Goal: Information Seeking & Learning: Learn about a topic

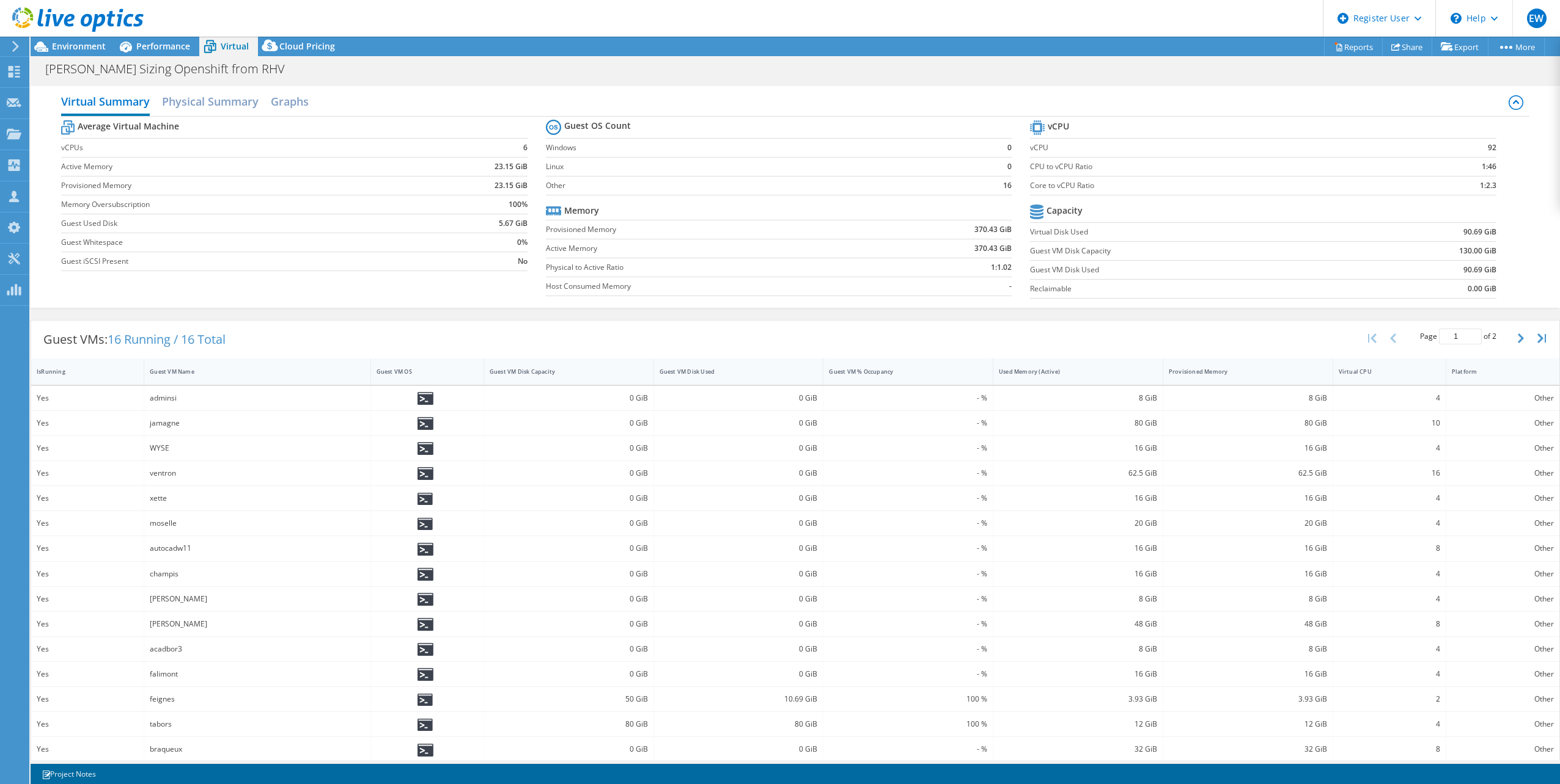
select select "EUFrankfurt"
select select "USD"
click at [102, 47] on span "Environment" at bounding box center [79, 46] width 54 height 11
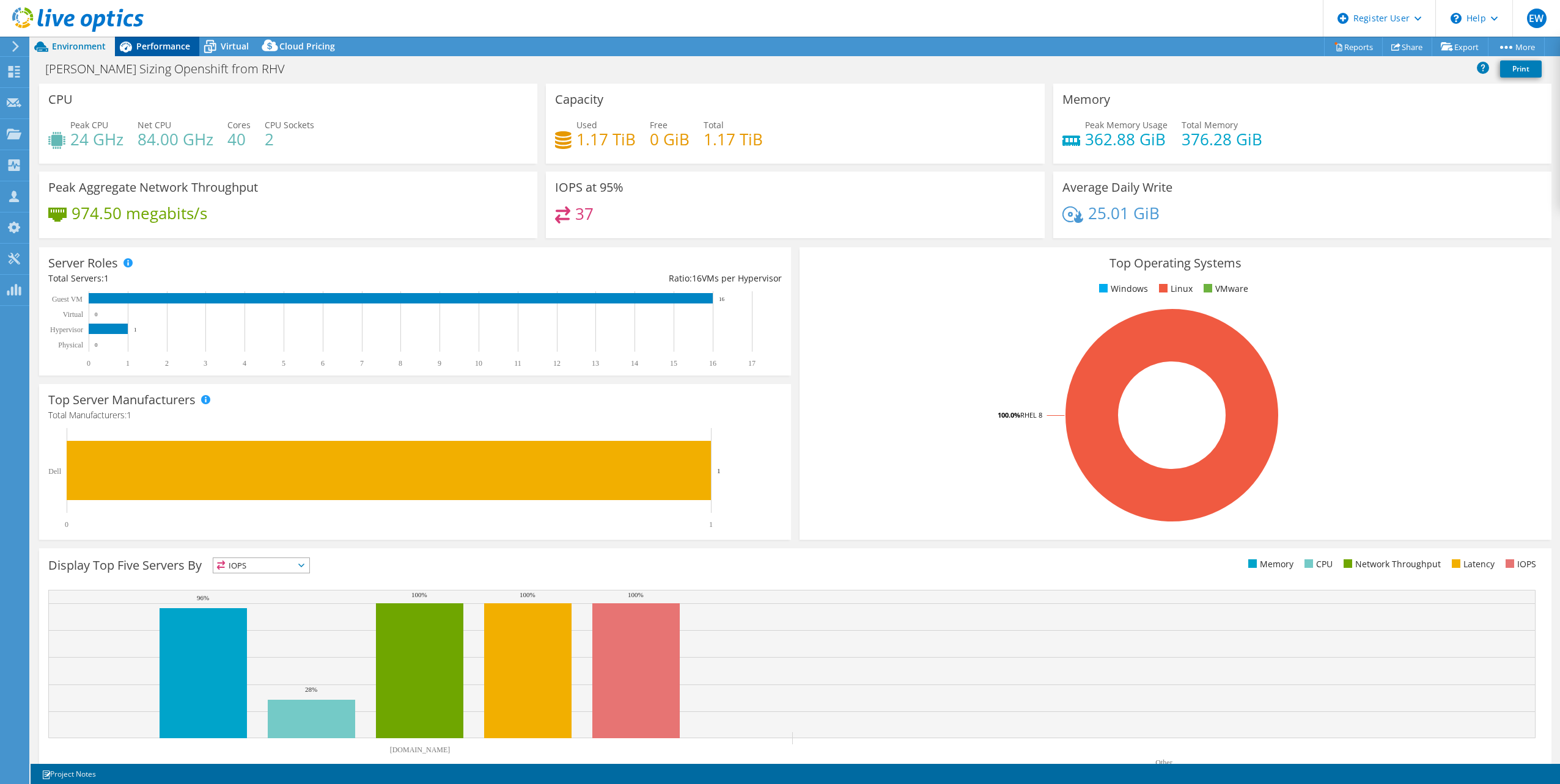
click at [151, 47] on span "Performance" at bounding box center [163, 46] width 54 height 11
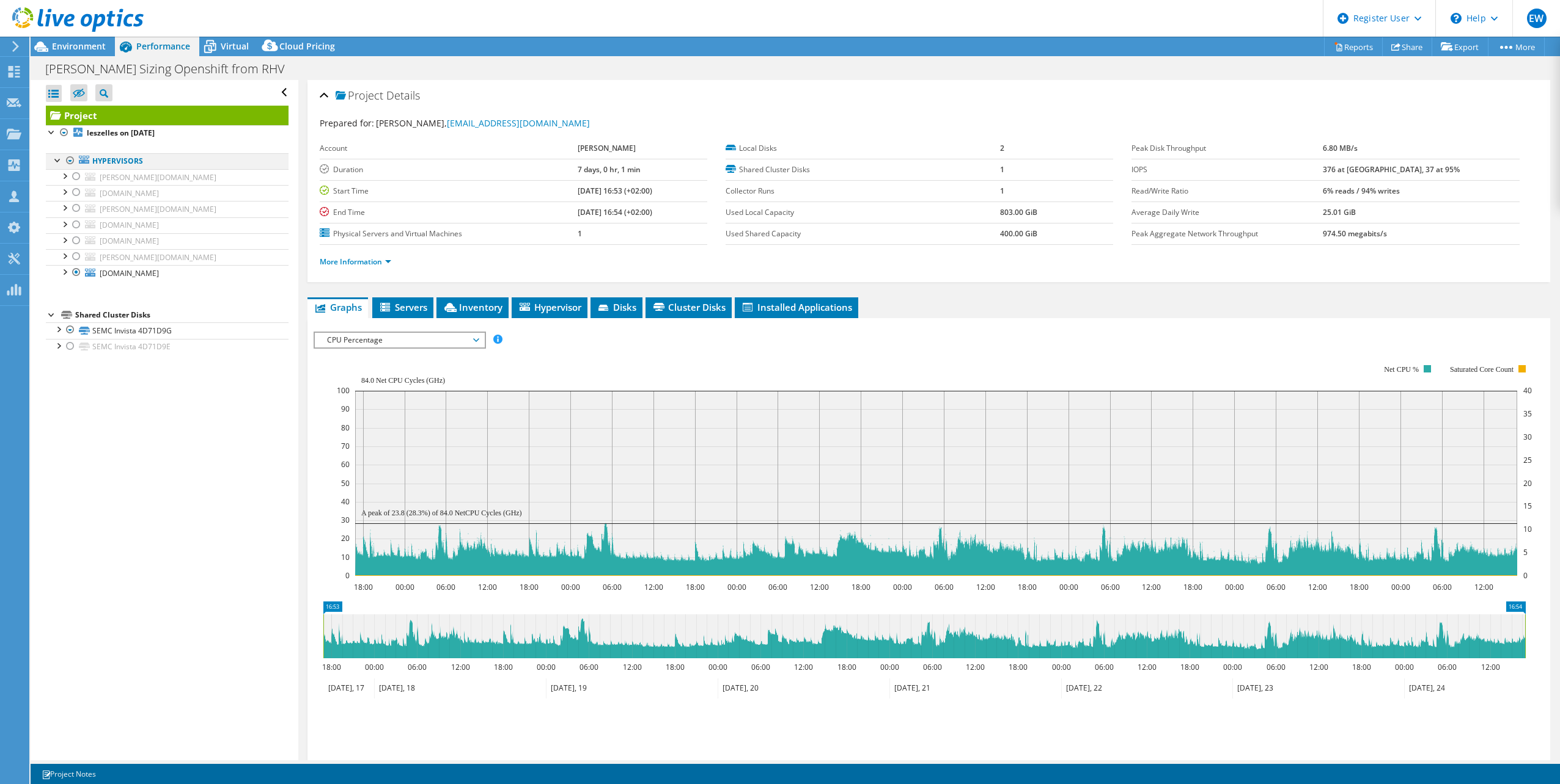
click at [70, 161] on div at bounding box center [70, 160] width 12 height 15
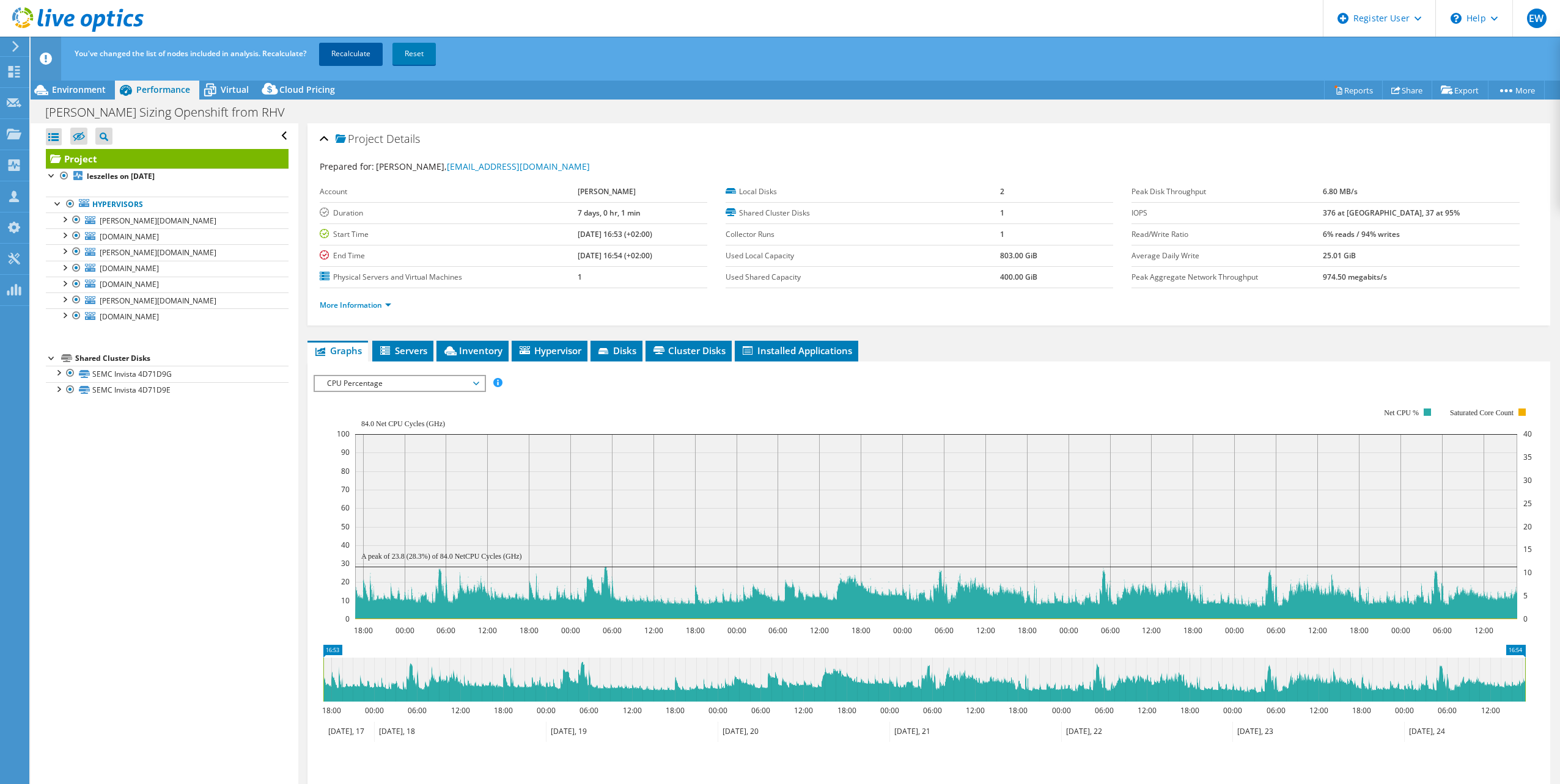
click at [349, 56] on link "Recalculate" at bounding box center [350, 54] width 63 height 22
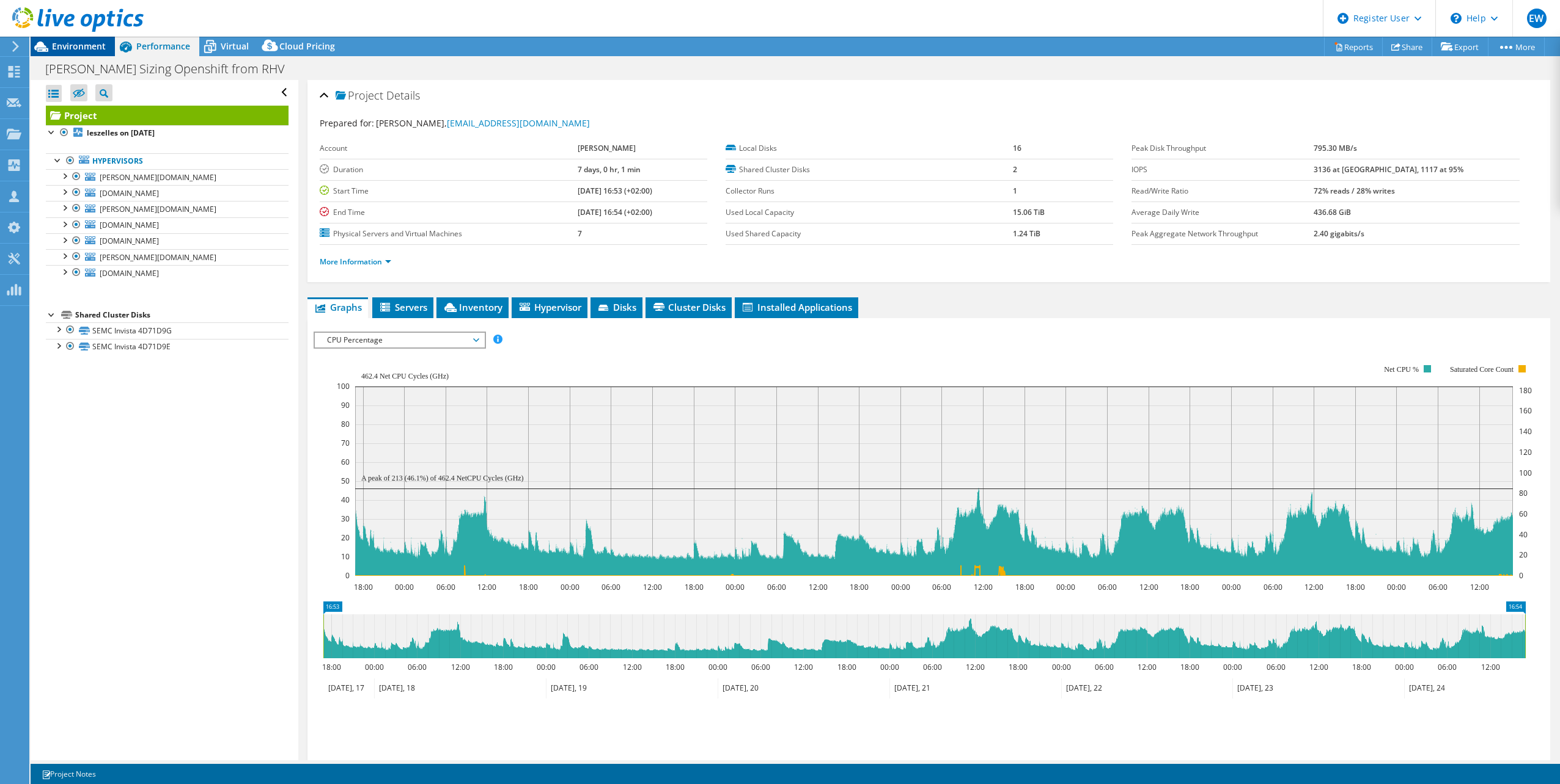
click at [87, 50] on span "Environment" at bounding box center [79, 46] width 54 height 11
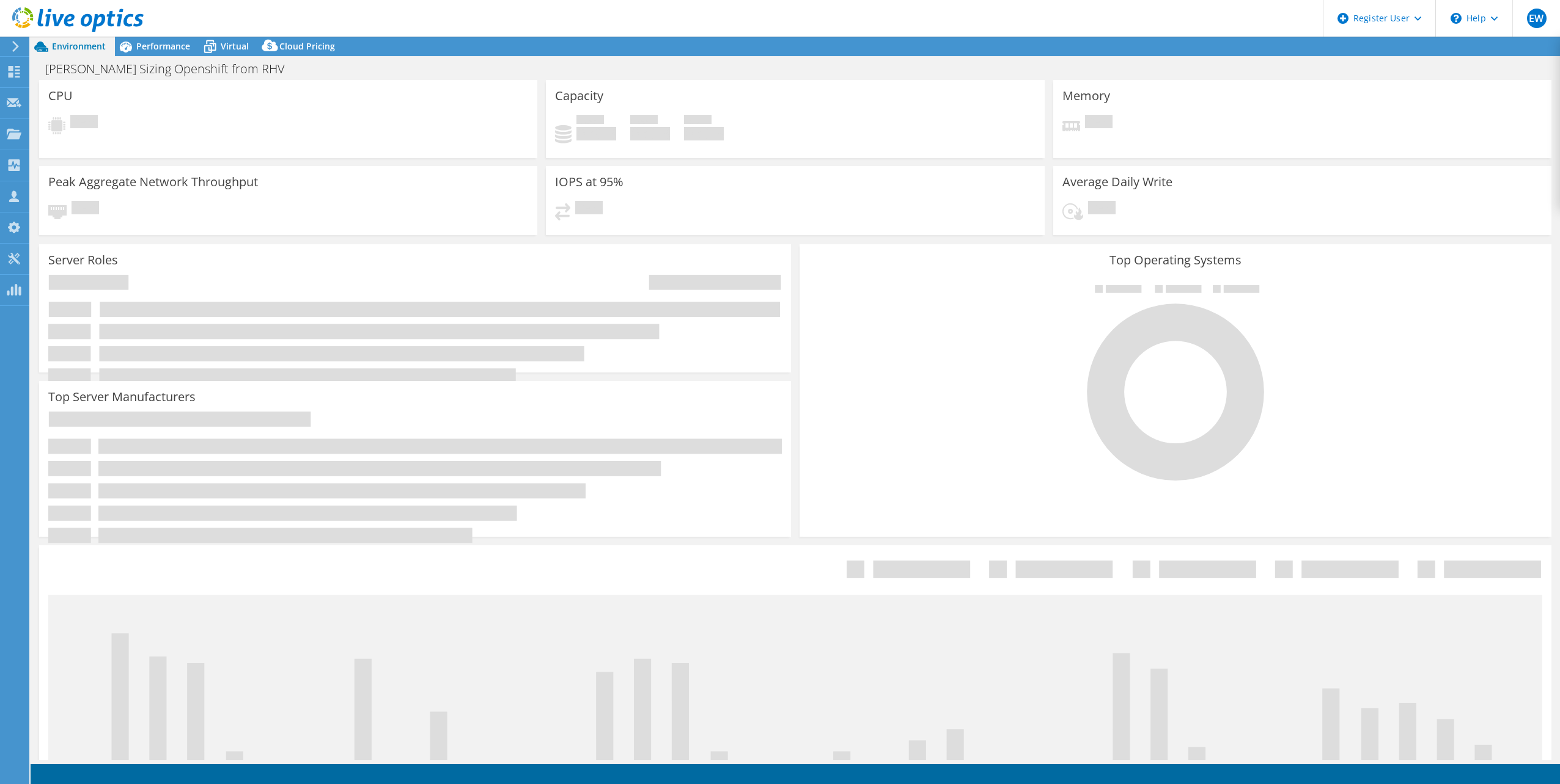
select select "EUFrankfurt"
select select "USD"
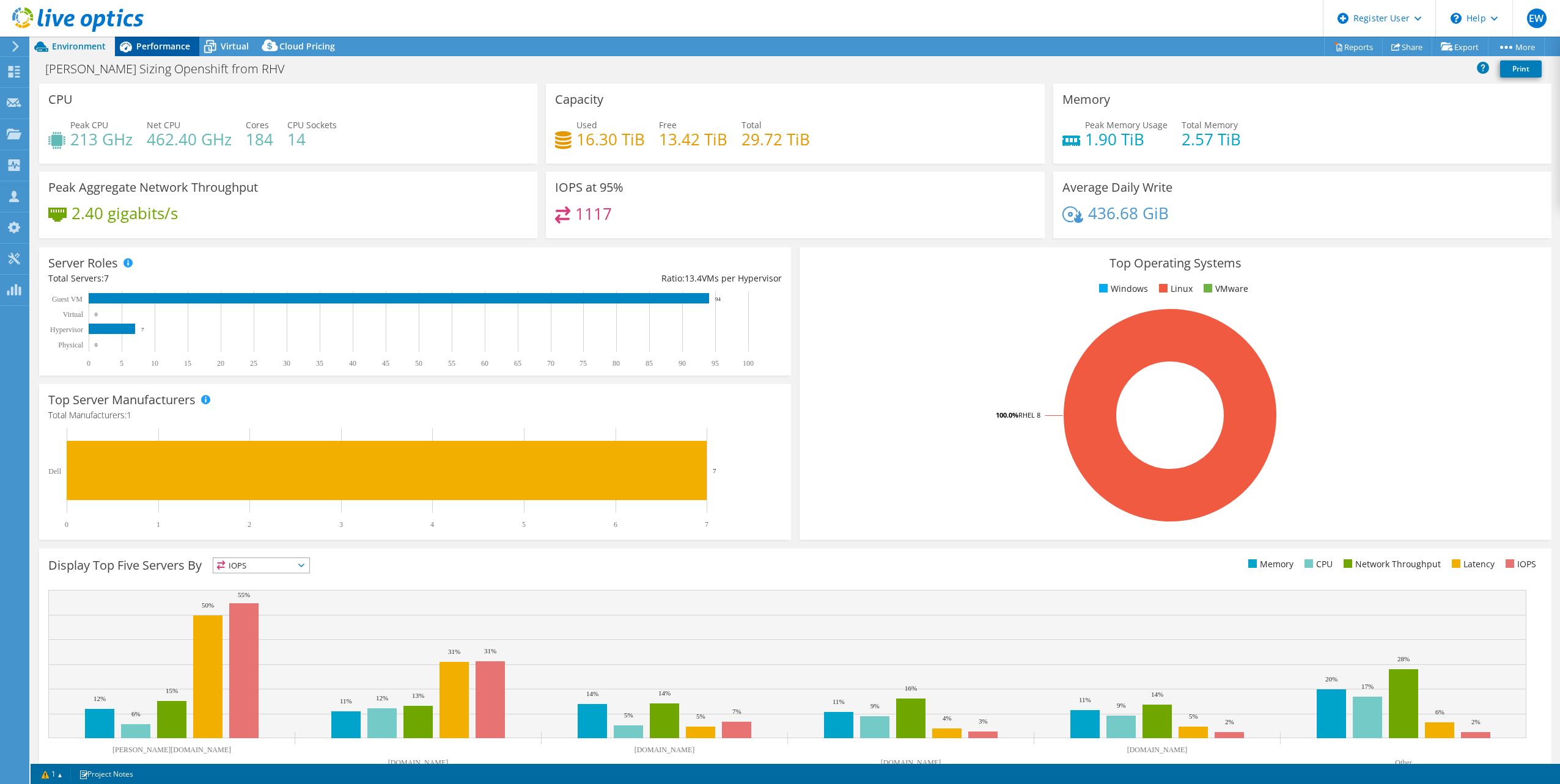
click at [162, 47] on span "Performance" at bounding box center [163, 46] width 54 height 11
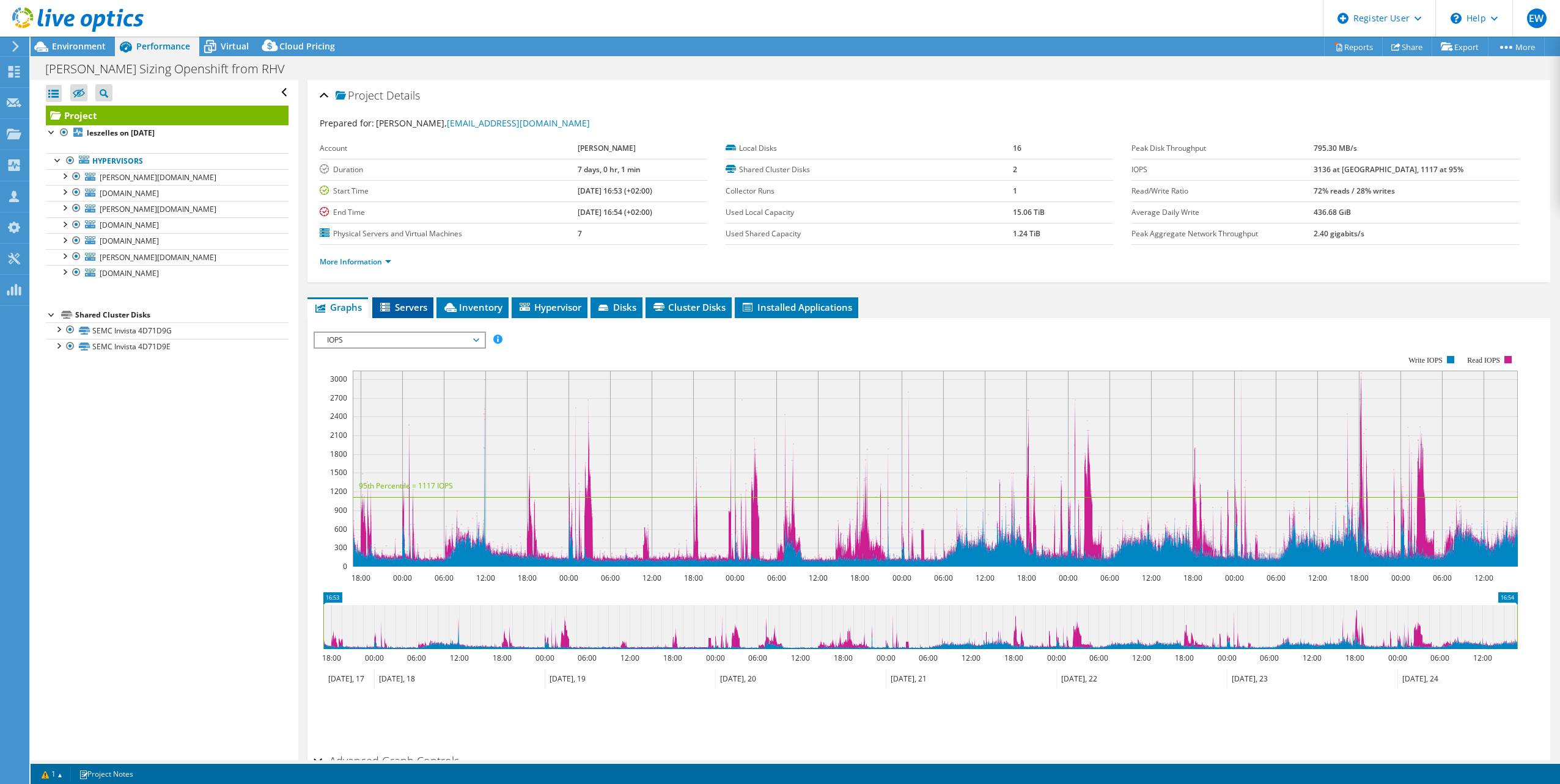
click at [412, 305] on span "Servers" at bounding box center [402, 307] width 49 height 12
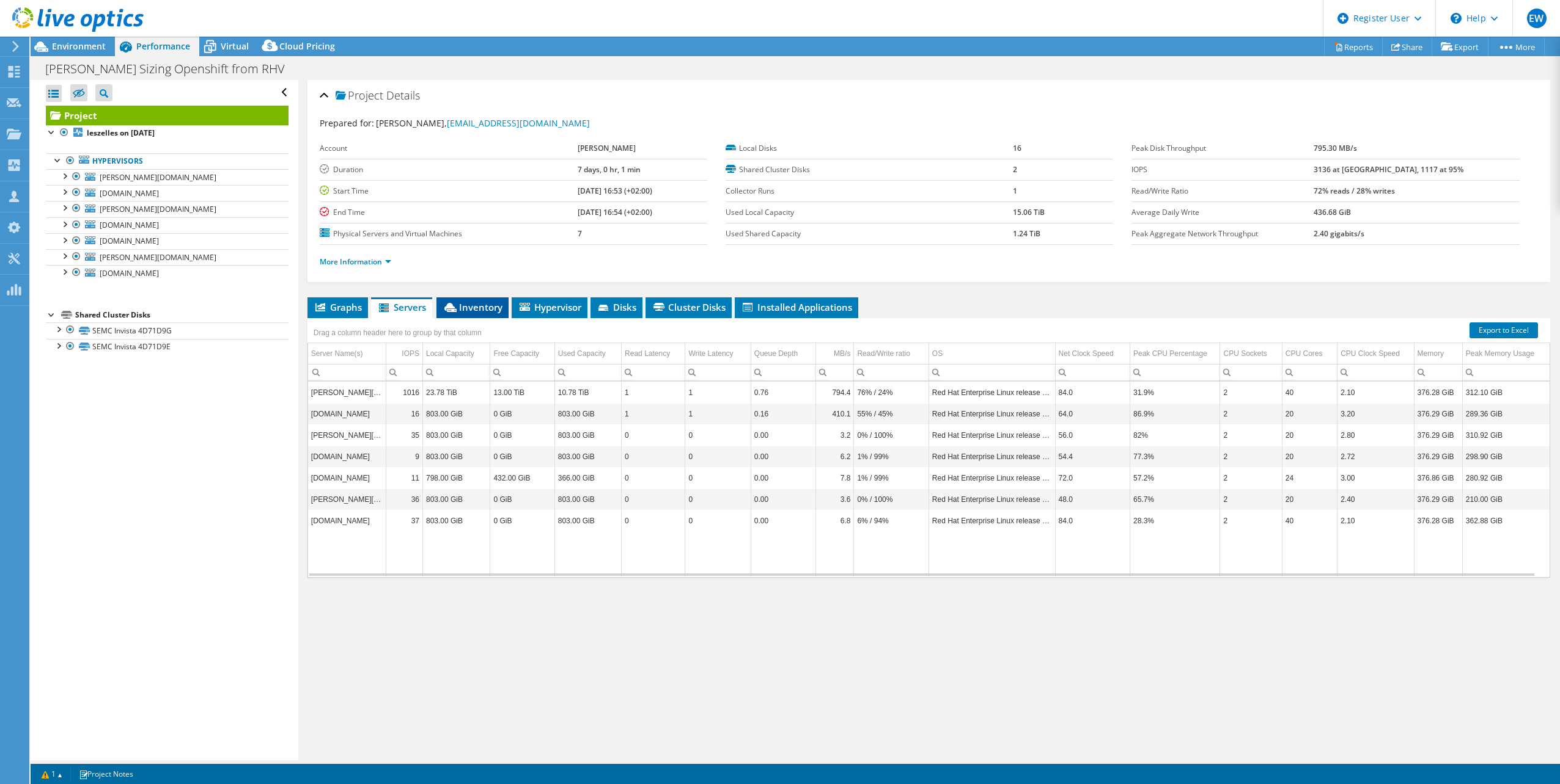
click at [481, 312] on span "Inventory" at bounding box center [473, 307] width 60 height 12
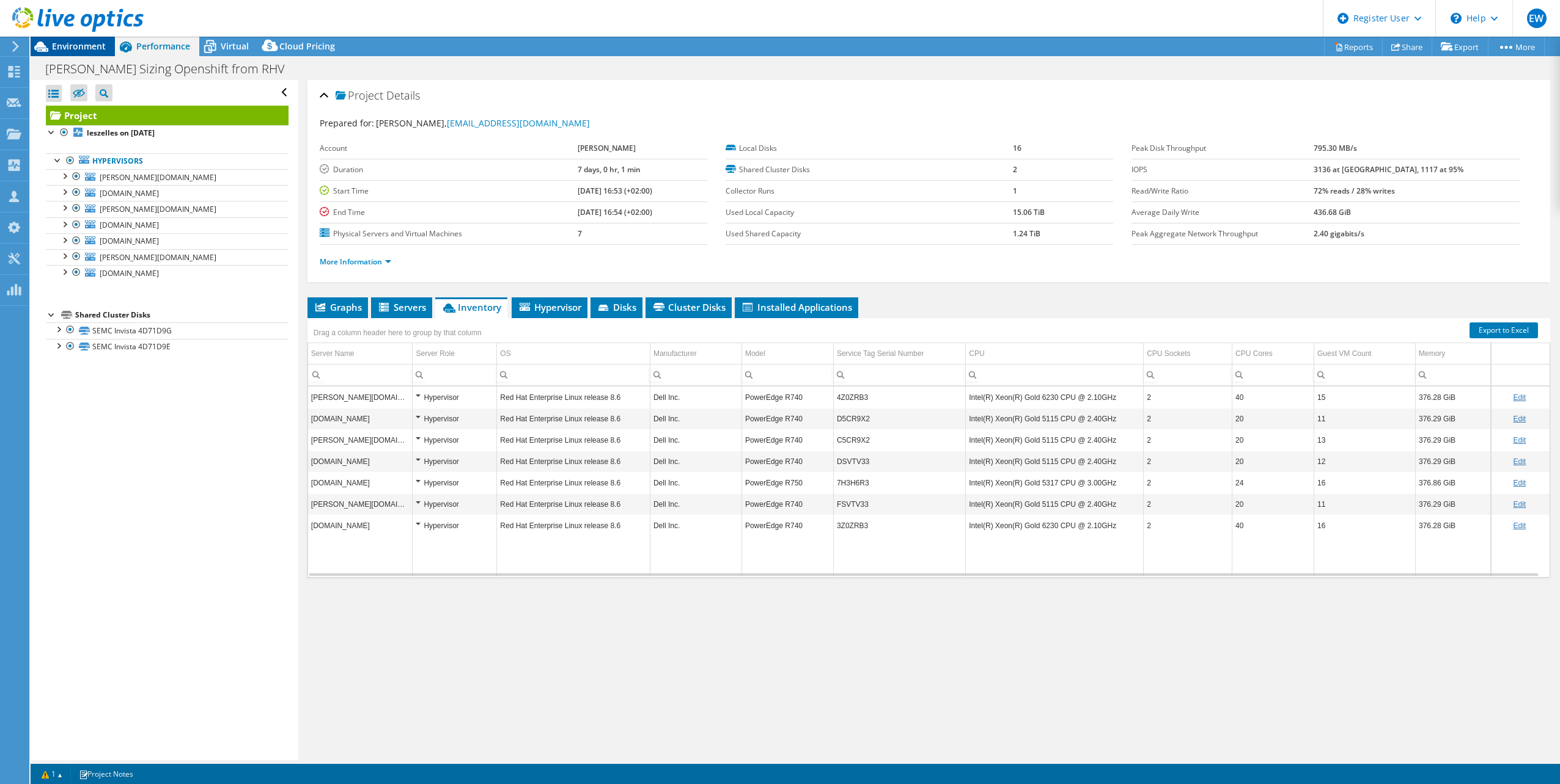
click at [84, 49] on span "Environment" at bounding box center [79, 46] width 54 height 11
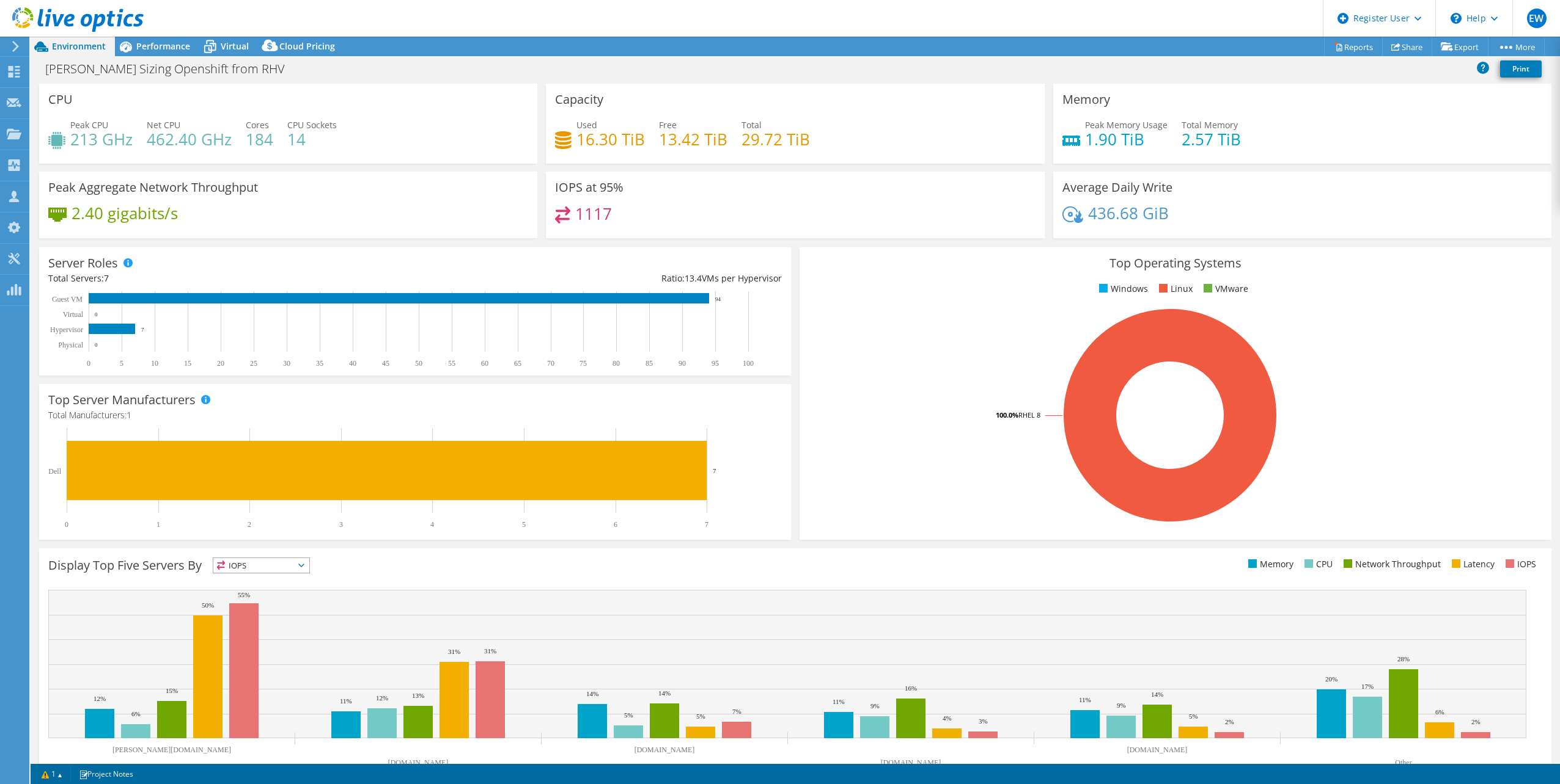
click at [306, 568] on span "IOPS" at bounding box center [261, 565] width 96 height 15
click at [283, 610] on li "CPU" at bounding box center [261, 615] width 96 height 17
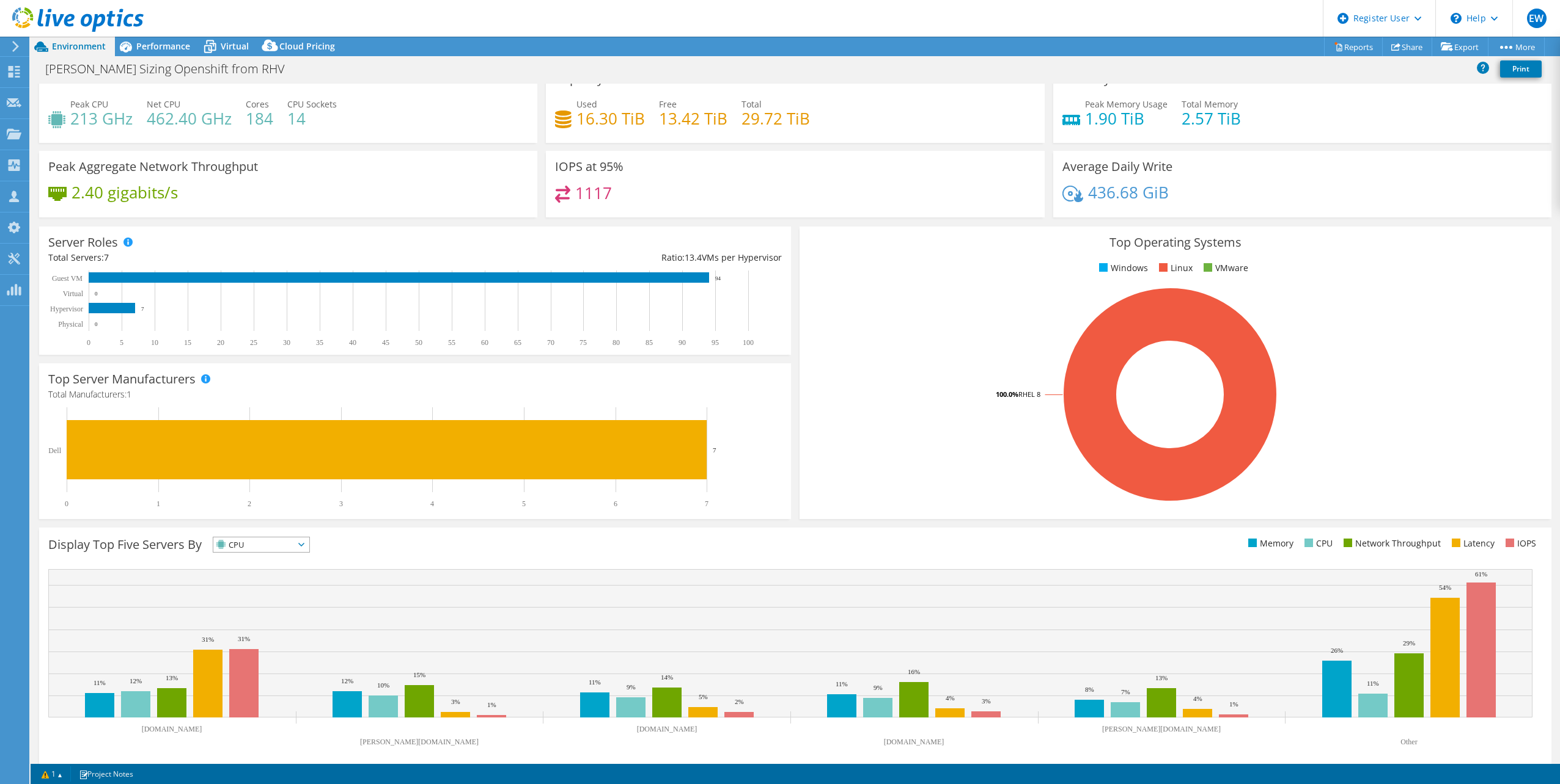
scroll to position [31, 0]
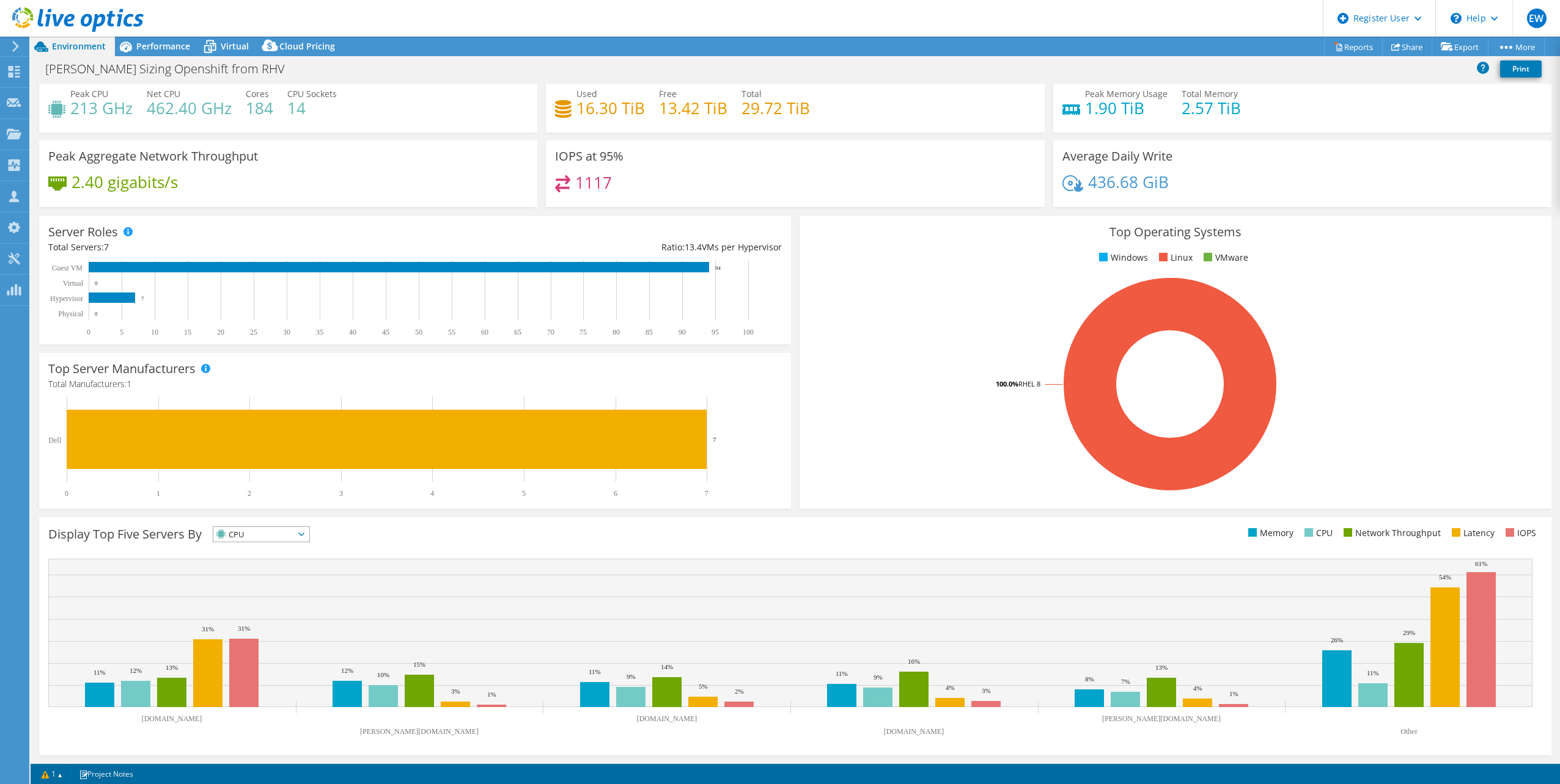
click at [304, 536] on icon at bounding box center [302, 534] width 6 height 4
click at [281, 551] on li "IOPS" at bounding box center [261, 550] width 96 height 17
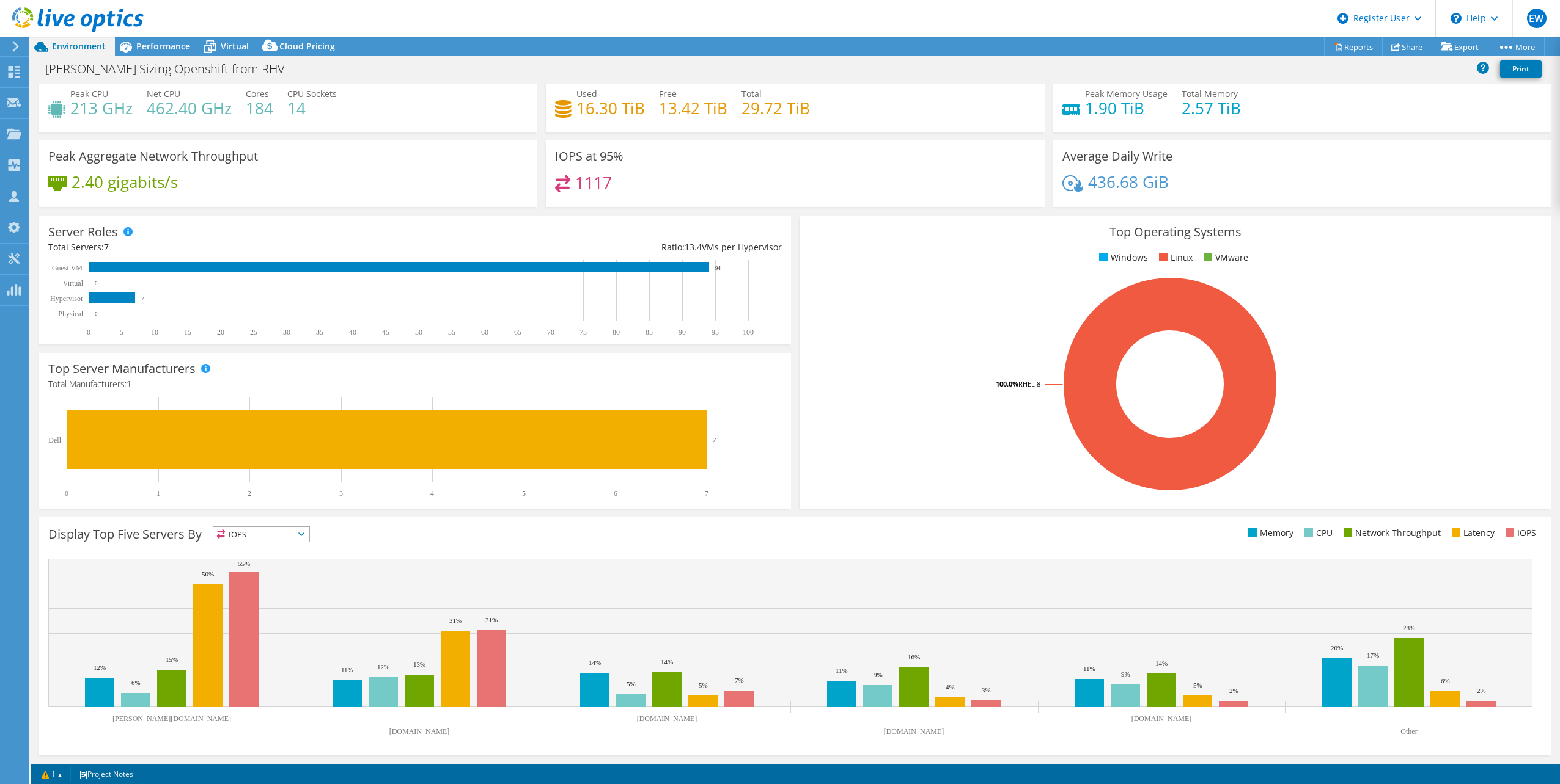
click at [304, 534] on icon at bounding box center [302, 534] width 6 height 4
click at [282, 585] on li "CPU" at bounding box center [261, 584] width 96 height 17
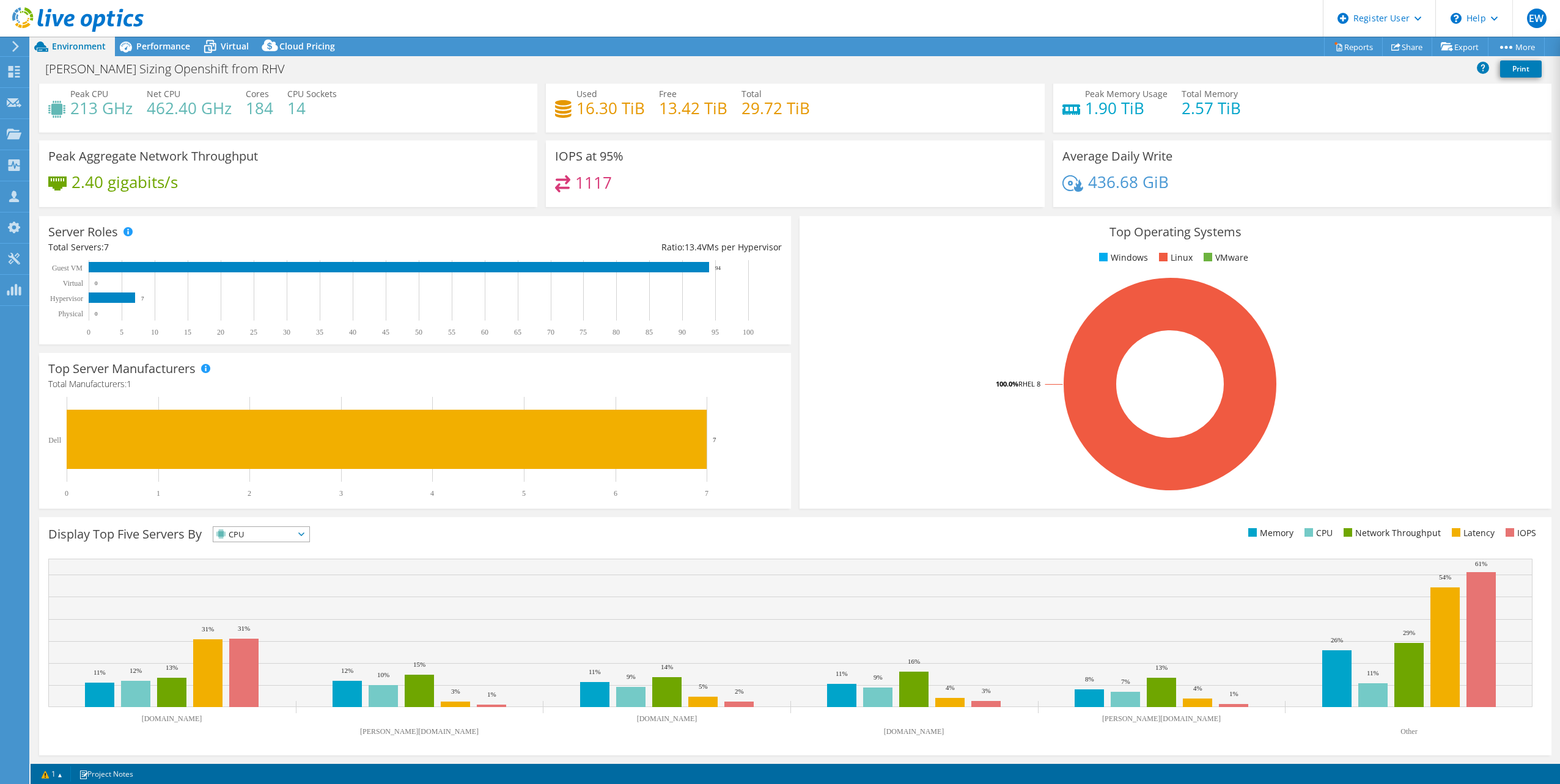
click at [304, 533] on icon at bounding box center [302, 534] width 6 height 4
click at [254, 550] on li "IOPS" at bounding box center [261, 550] width 96 height 17
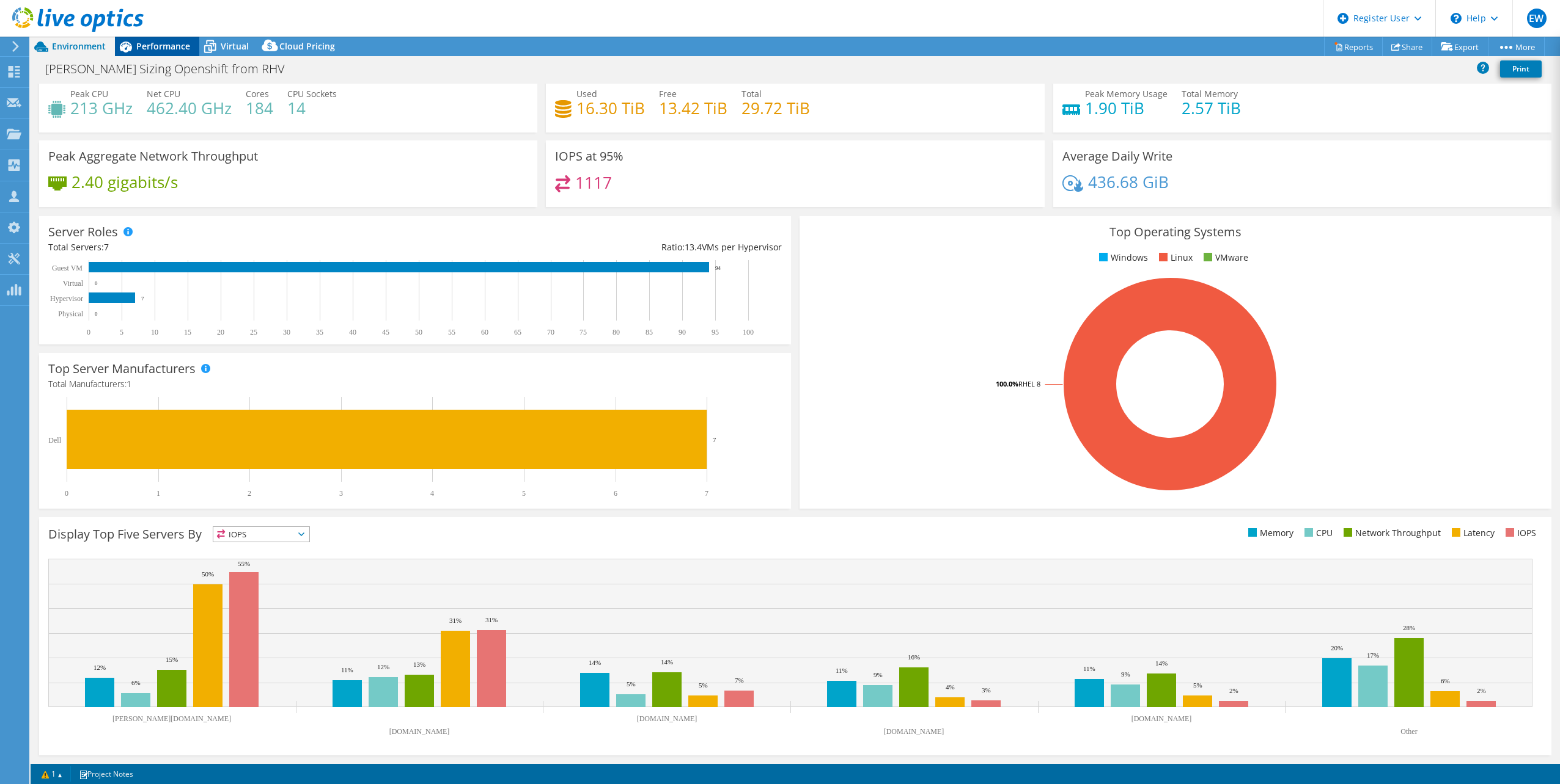
click at [157, 45] on span "Performance" at bounding box center [163, 46] width 54 height 11
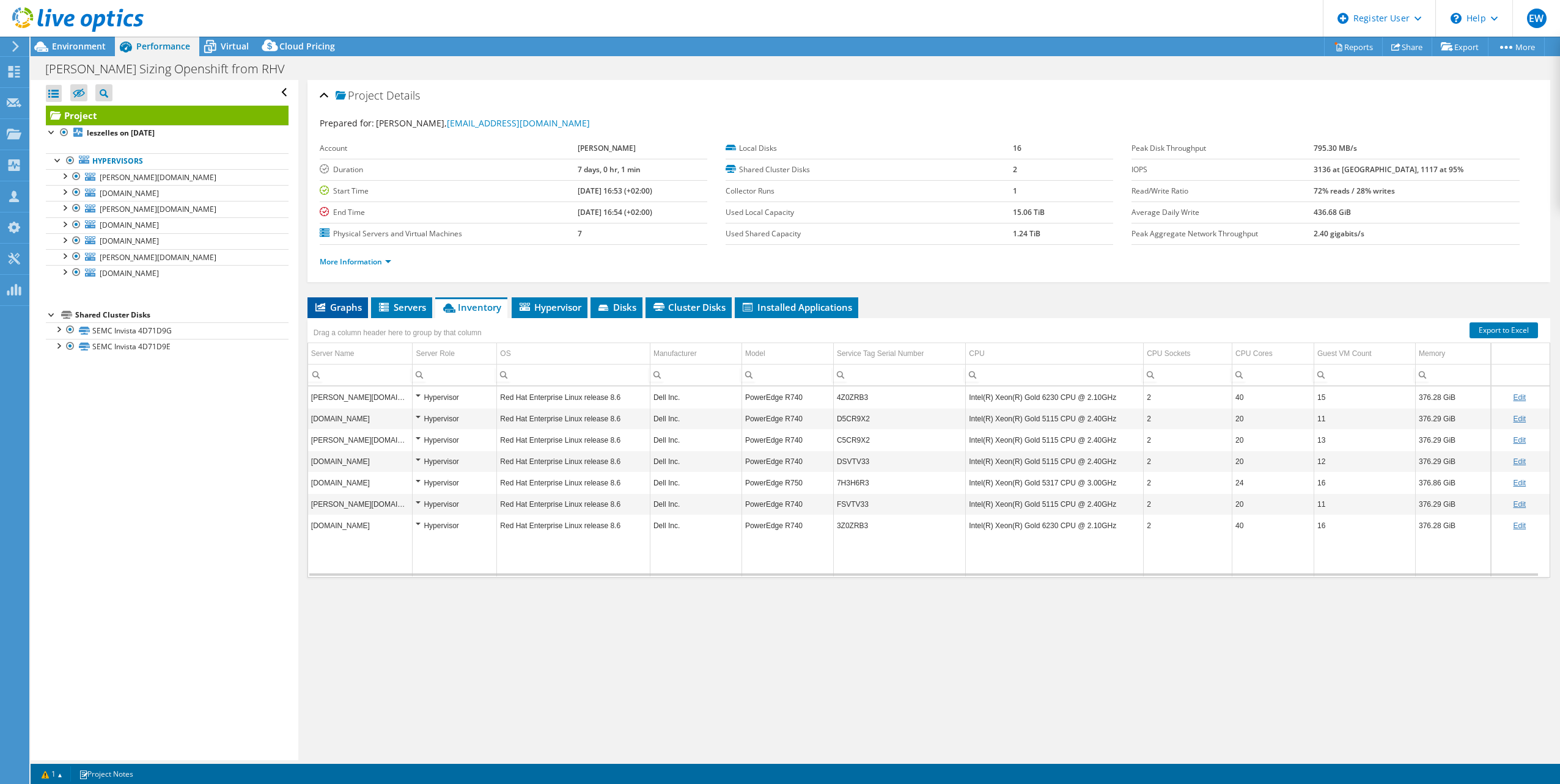
click at [342, 307] on span "Graphs" at bounding box center [338, 307] width 49 height 12
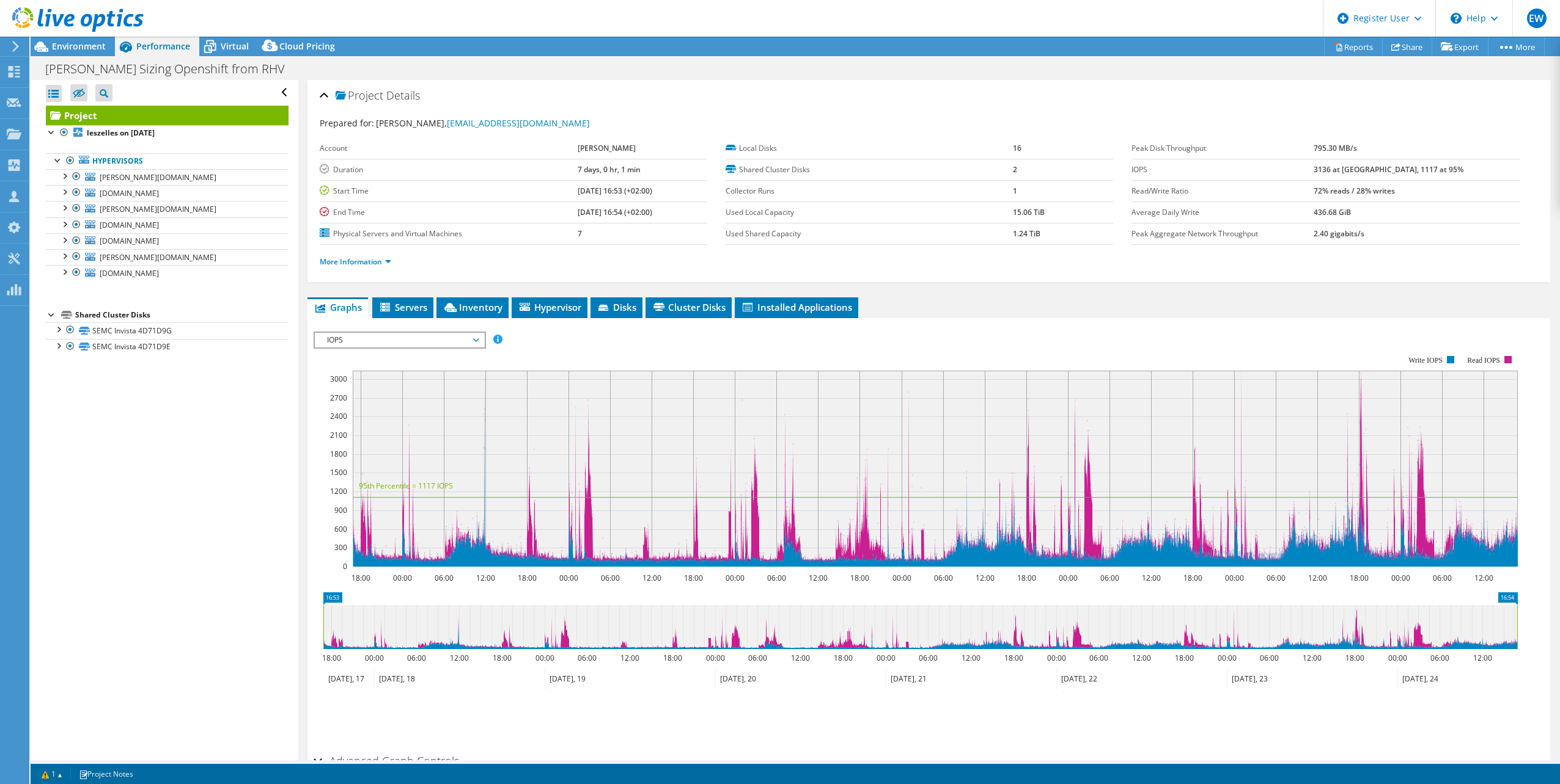
click at [477, 340] on span "IOPS" at bounding box center [399, 340] width 157 height 15
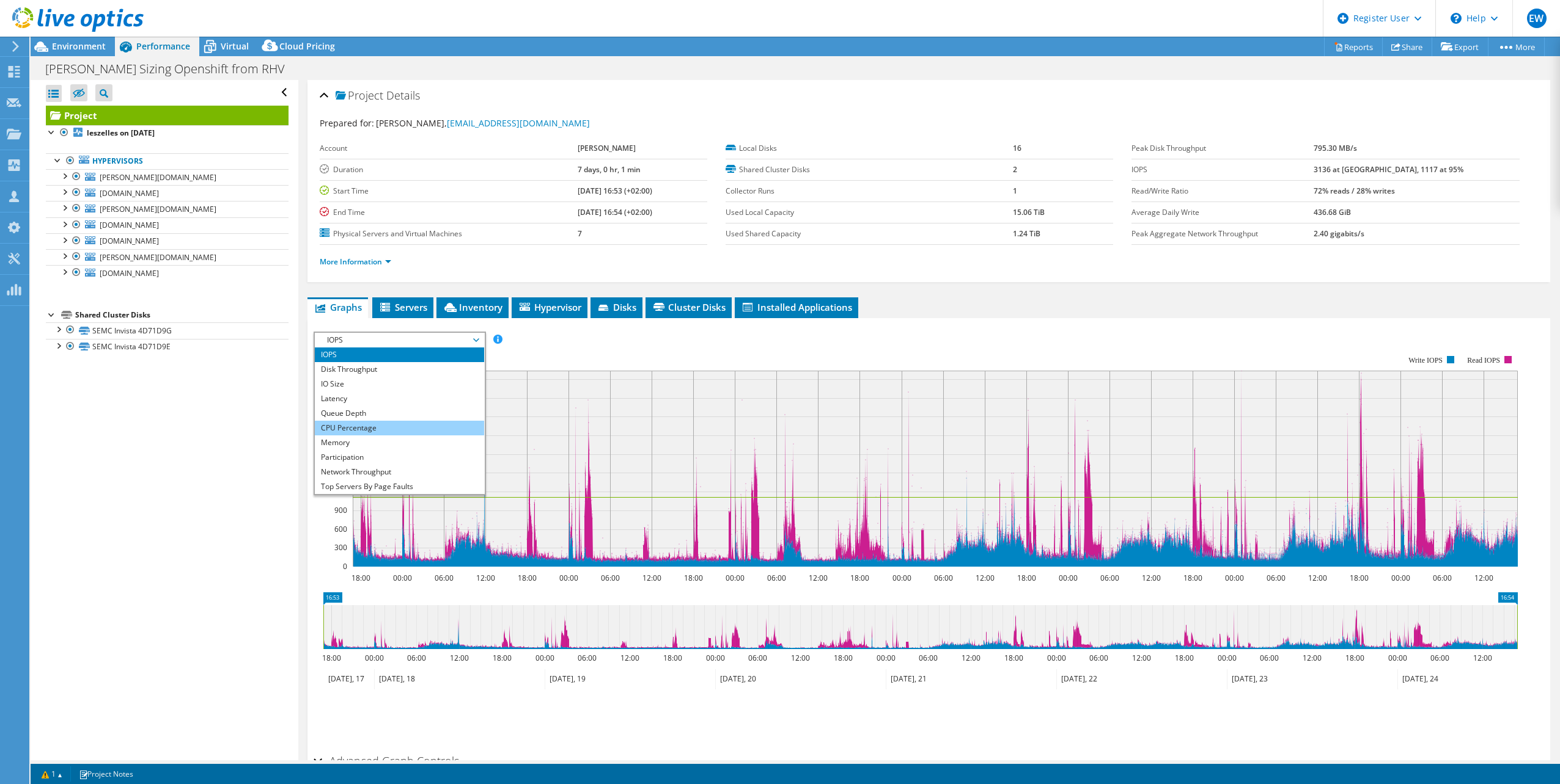
click at [336, 428] on li "CPU Percentage" at bounding box center [399, 428] width 169 height 15
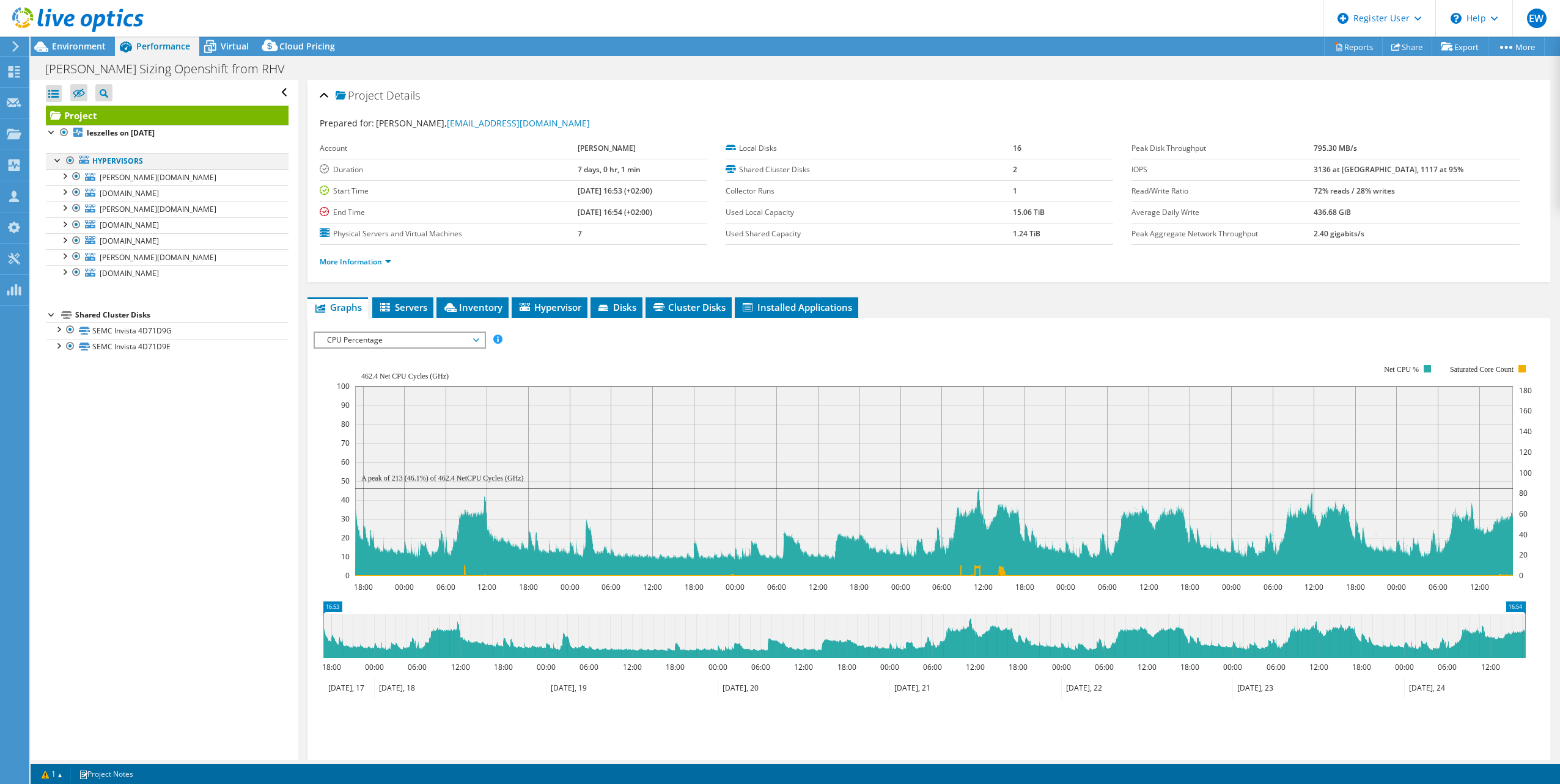
click at [68, 160] on div at bounding box center [70, 160] width 12 height 15
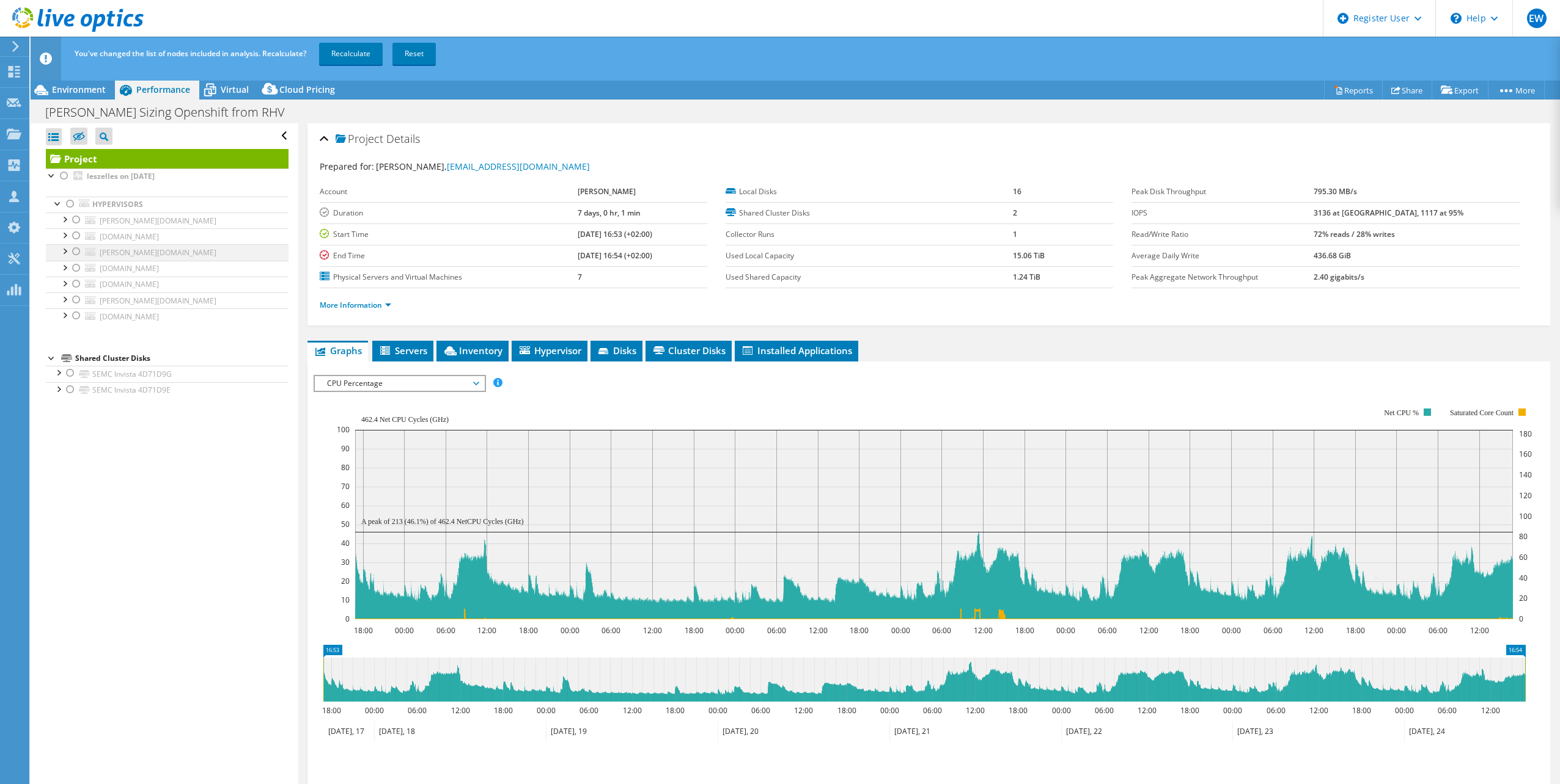
click at [75, 252] on div at bounding box center [76, 252] width 12 height 15
click at [353, 52] on link "Recalculate" at bounding box center [350, 54] width 63 height 22
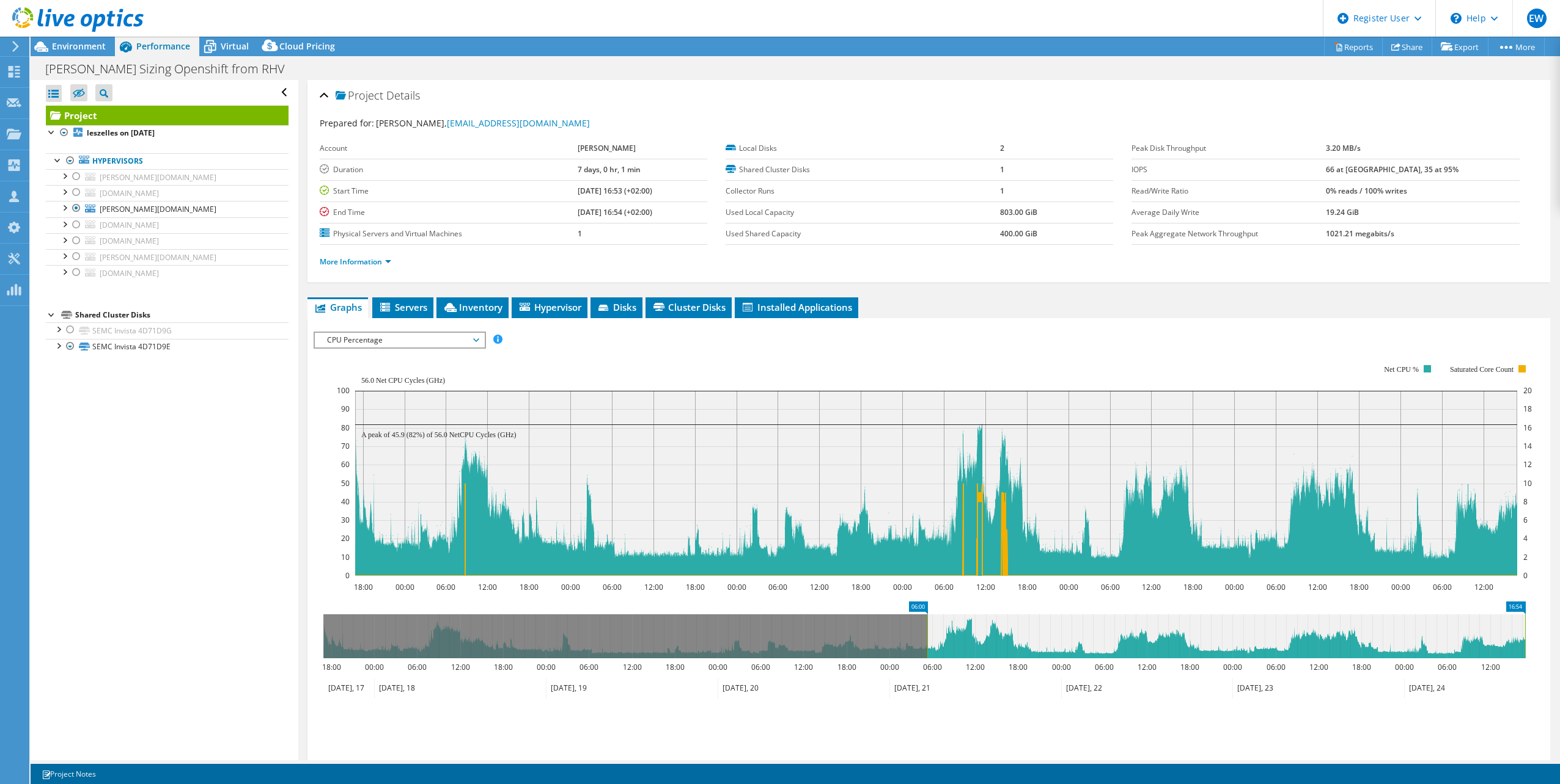
drag, startPoint x: 323, startPoint y: 638, endPoint x: 926, endPoint y: 642, distance: 603.0
click at [926, 642] on rect at bounding box center [927, 636] width 5 height 44
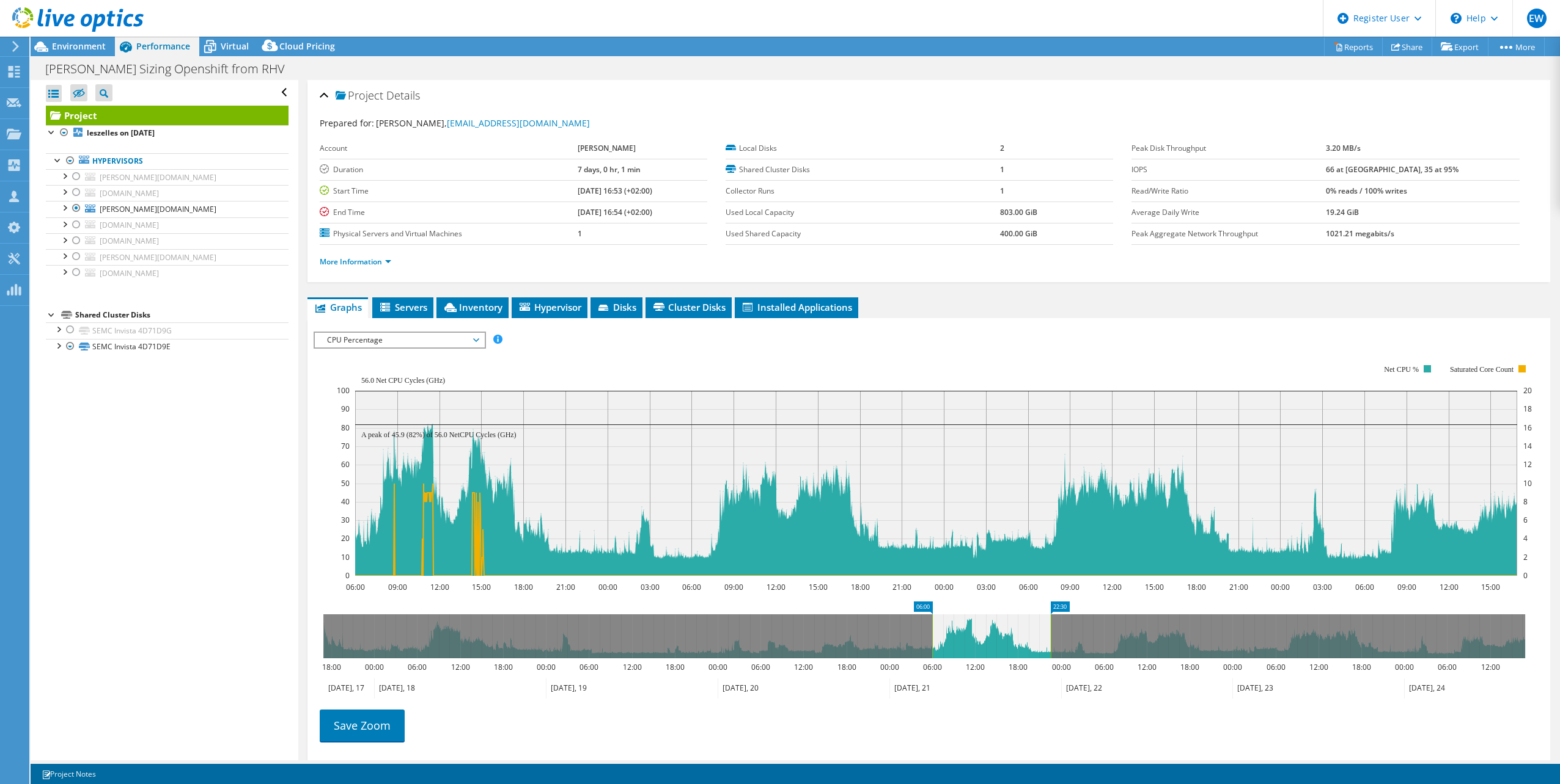
drag, startPoint x: 1527, startPoint y: 629, endPoint x: 1052, endPoint y: 640, distance: 475.1
click at [1052, 640] on rect at bounding box center [1051, 636] width 5 height 44
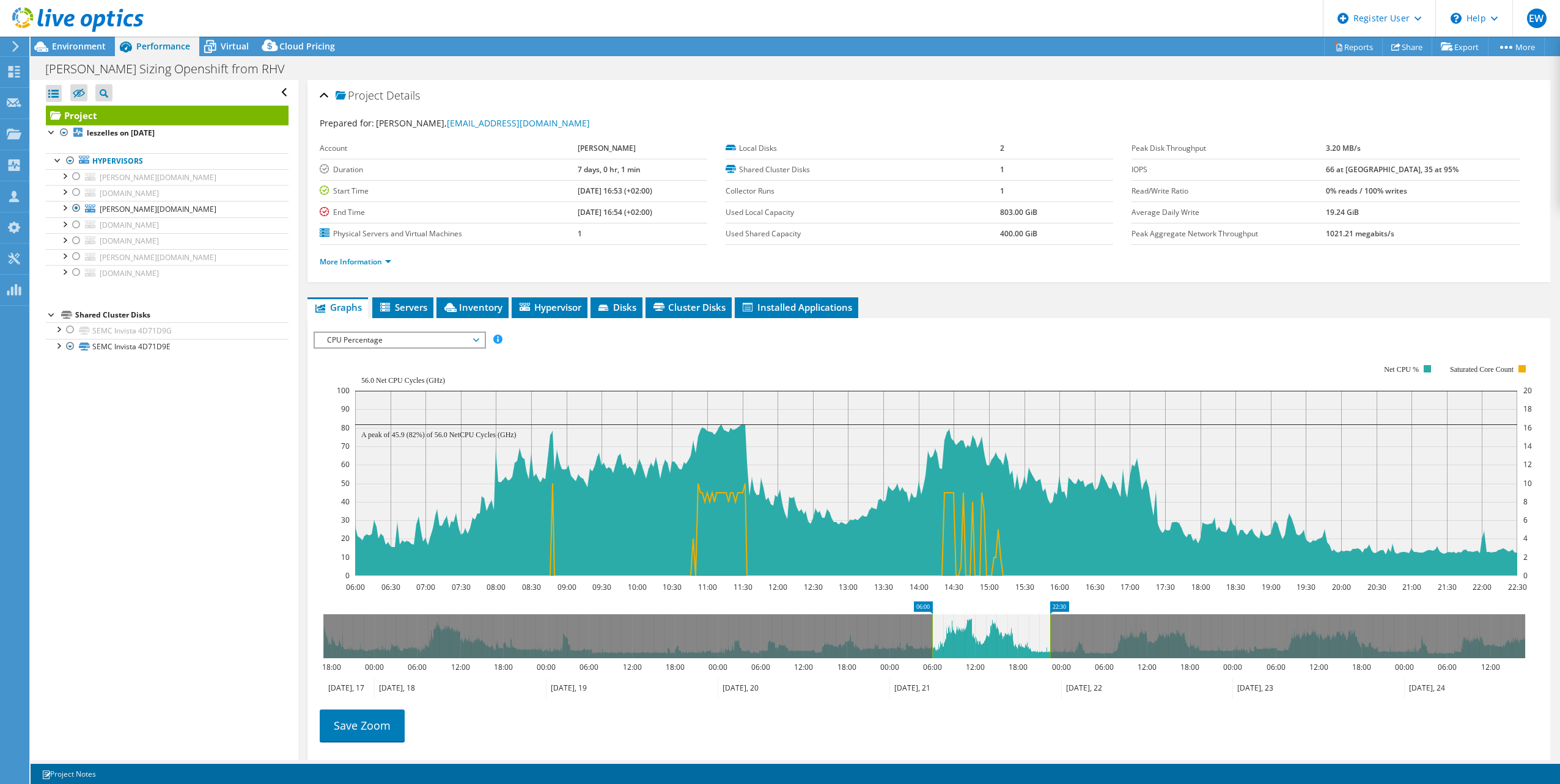
click at [475, 342] on span "CPU Percentage" at bounding box center [399, 340] width 157 height 15
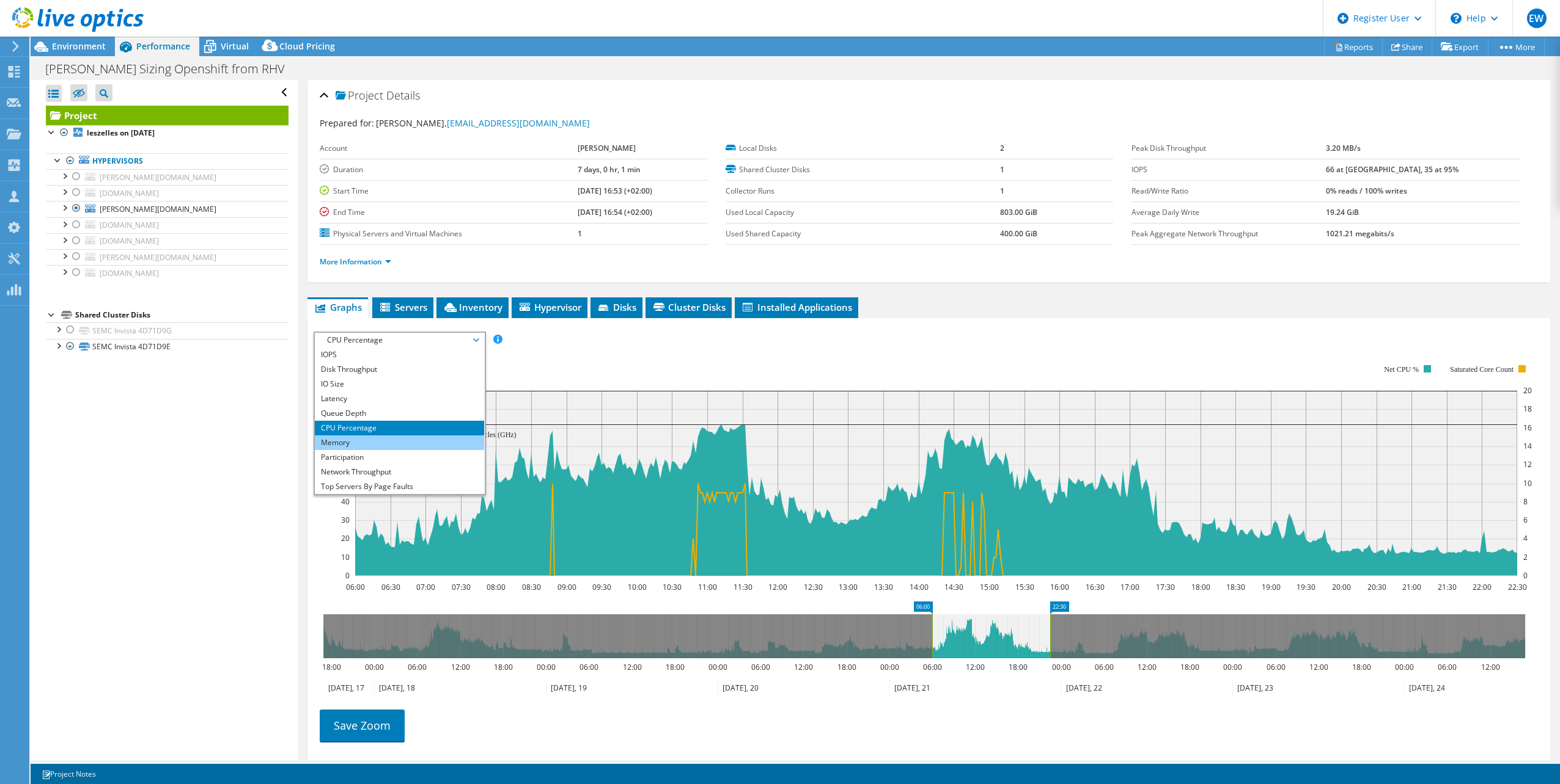
click at [357, 442] on li "Memory" at bounding box center [399, 442] width 169 height 15
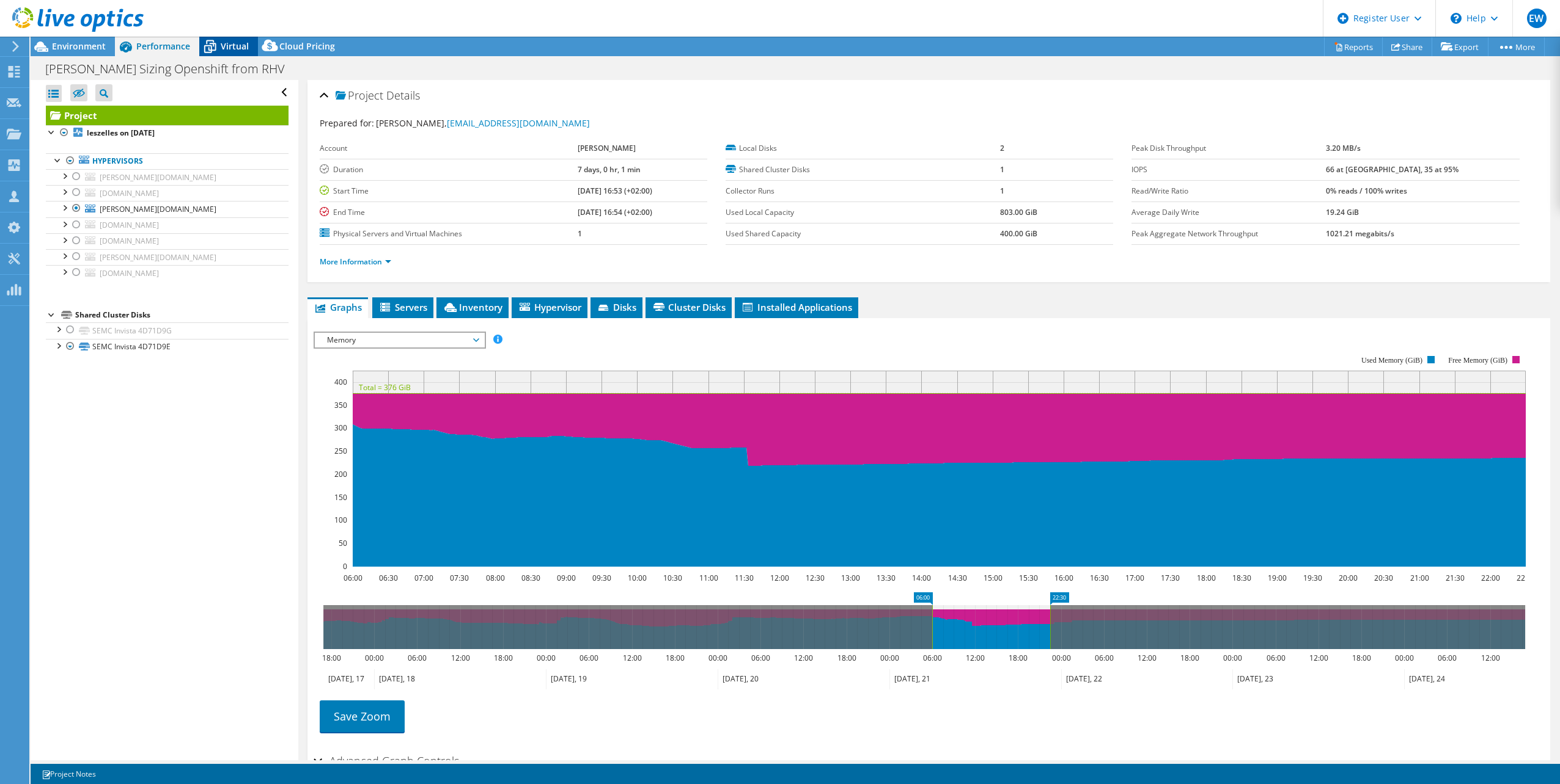
click at [229, 47] on span "Virtual" at bounding box center [234, 46] width 28 height 11
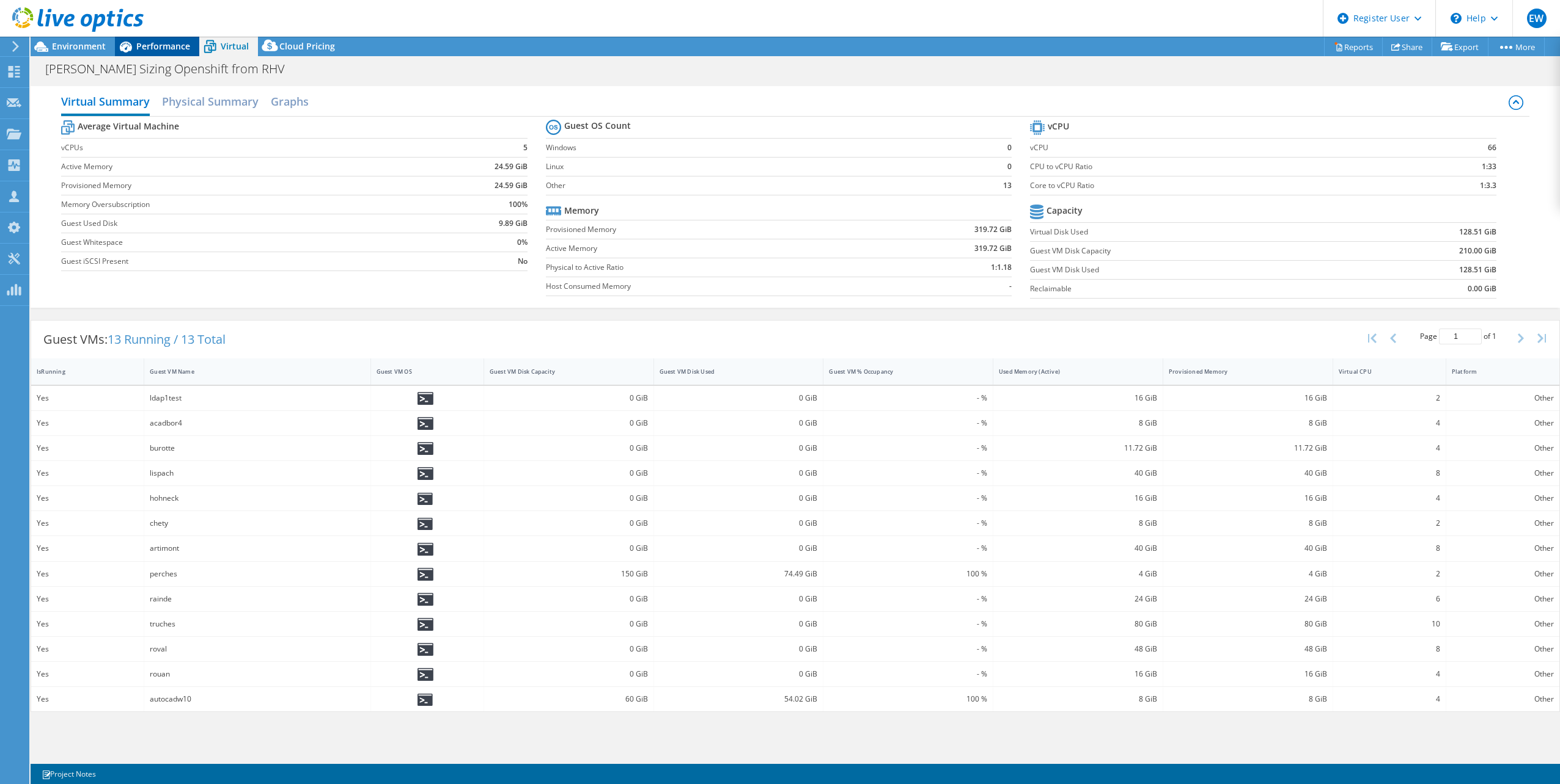
click at [165, 45] on span "Performance" at bounding box center [163, 46] width 54 height 11
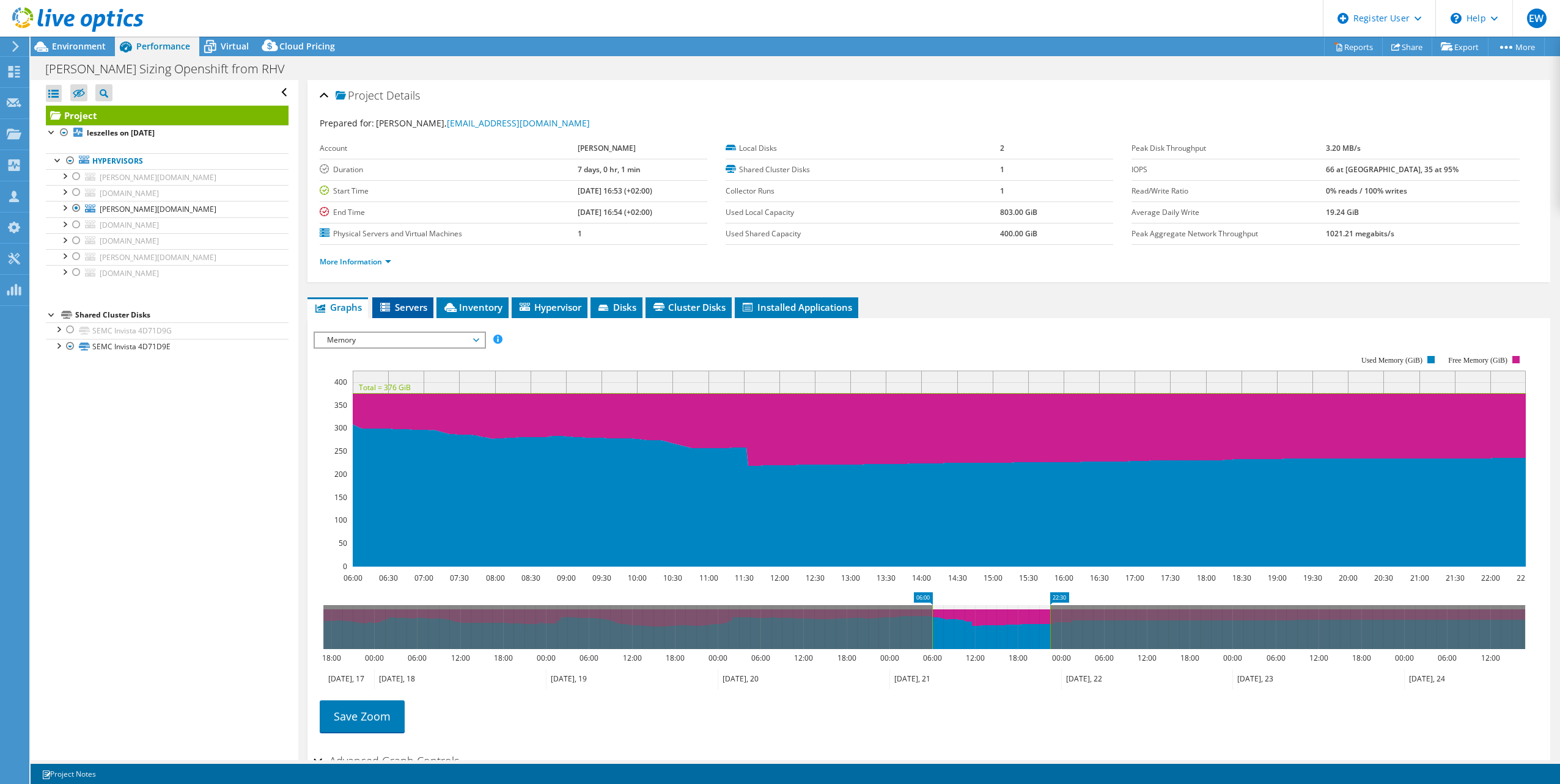
click at [409, 306] on span "Servers" at bounding box center [402, 307] width 49 height 12
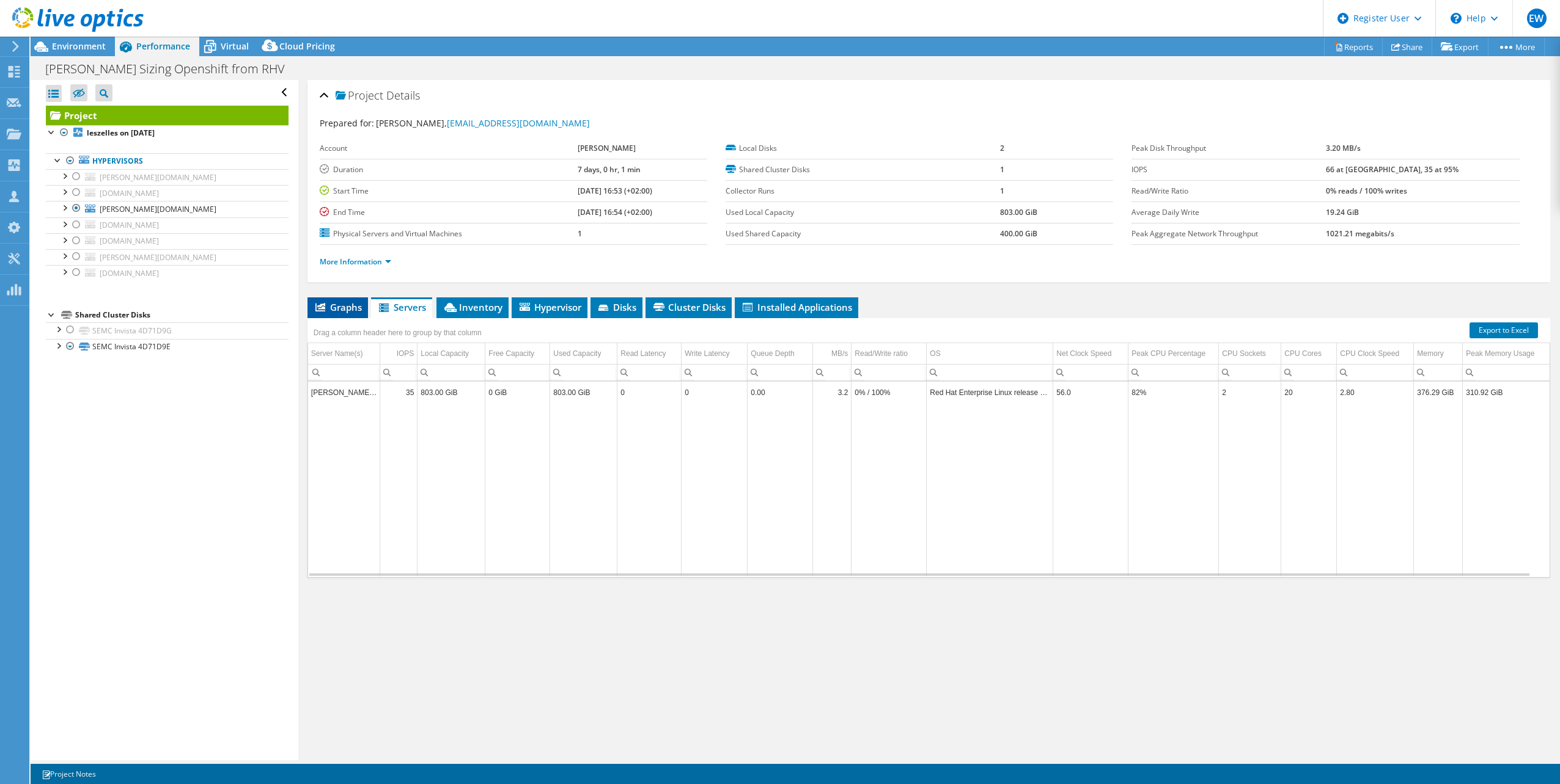
click at [342, 312] on span "Graphs" at bounding box center [338, 307] width 49 height 12
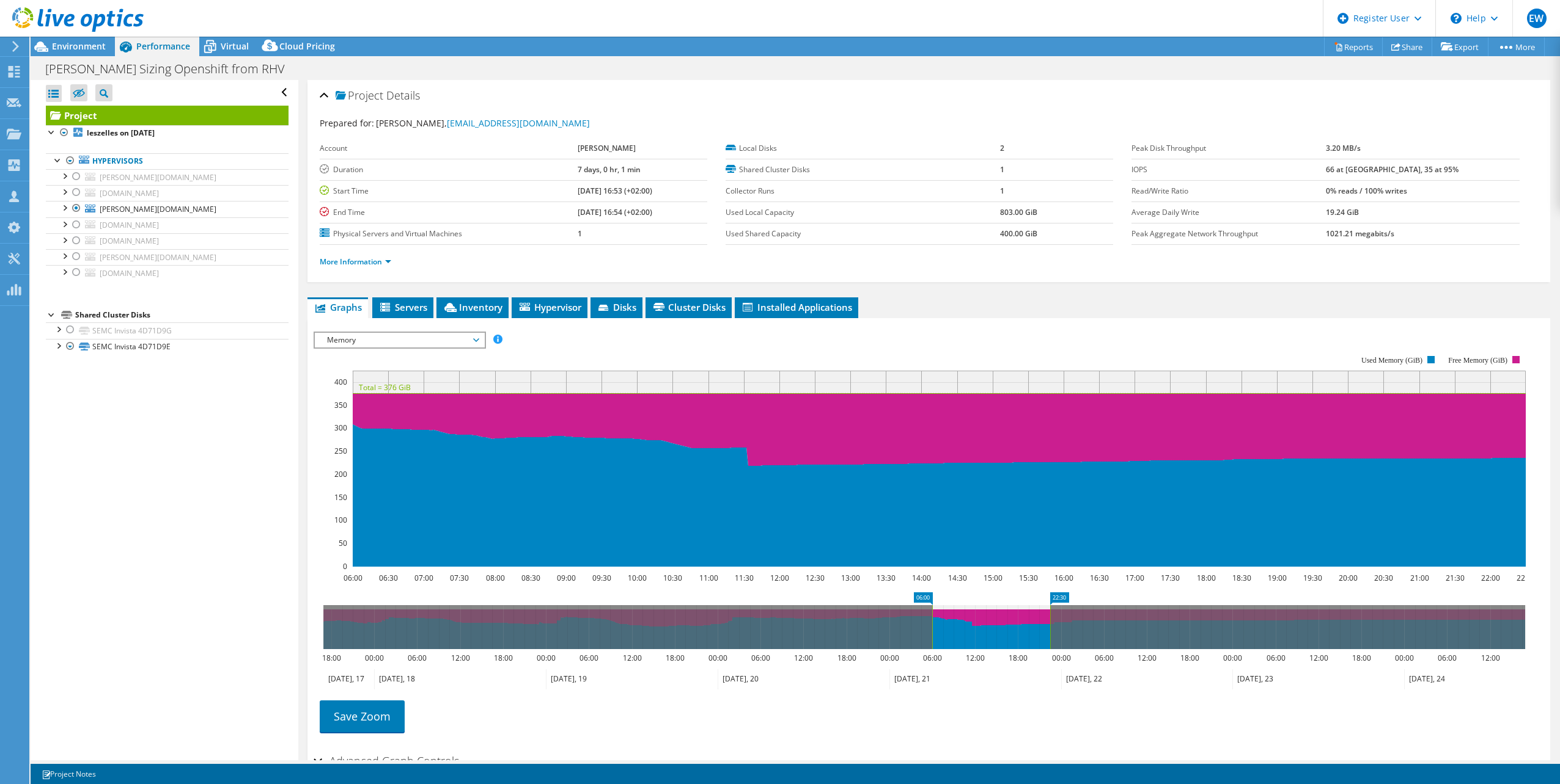
click at [379, 342] on span "Memory" at bounding box center [399, 340] width 157 height 15
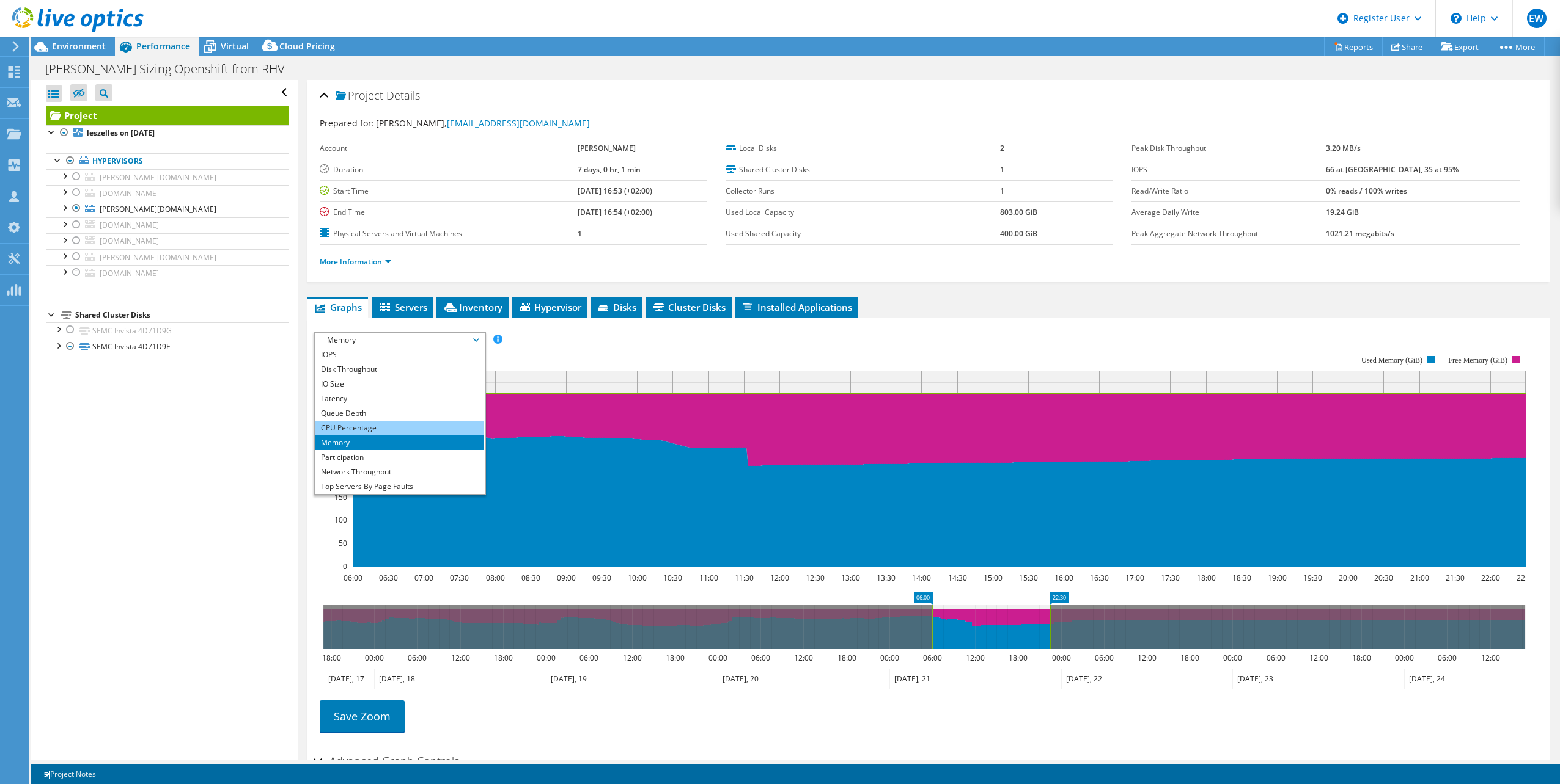
click at [366, 423] on li "CPU Percentage" at bounding box center [399, 428] width 169 height 15
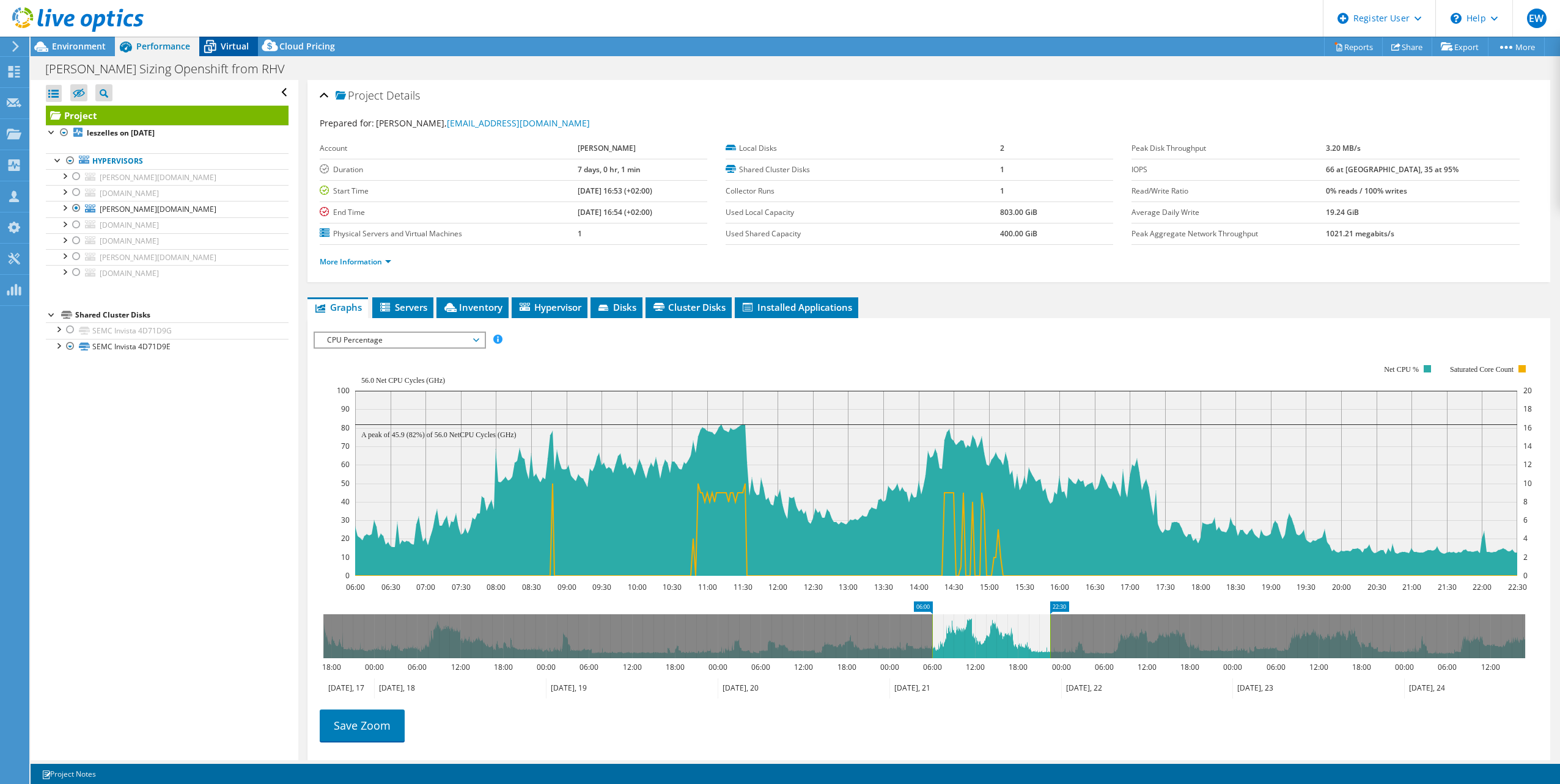
click at [229, 49] on span "Virtual" at bounding box center [234, 46] width 28 height 11
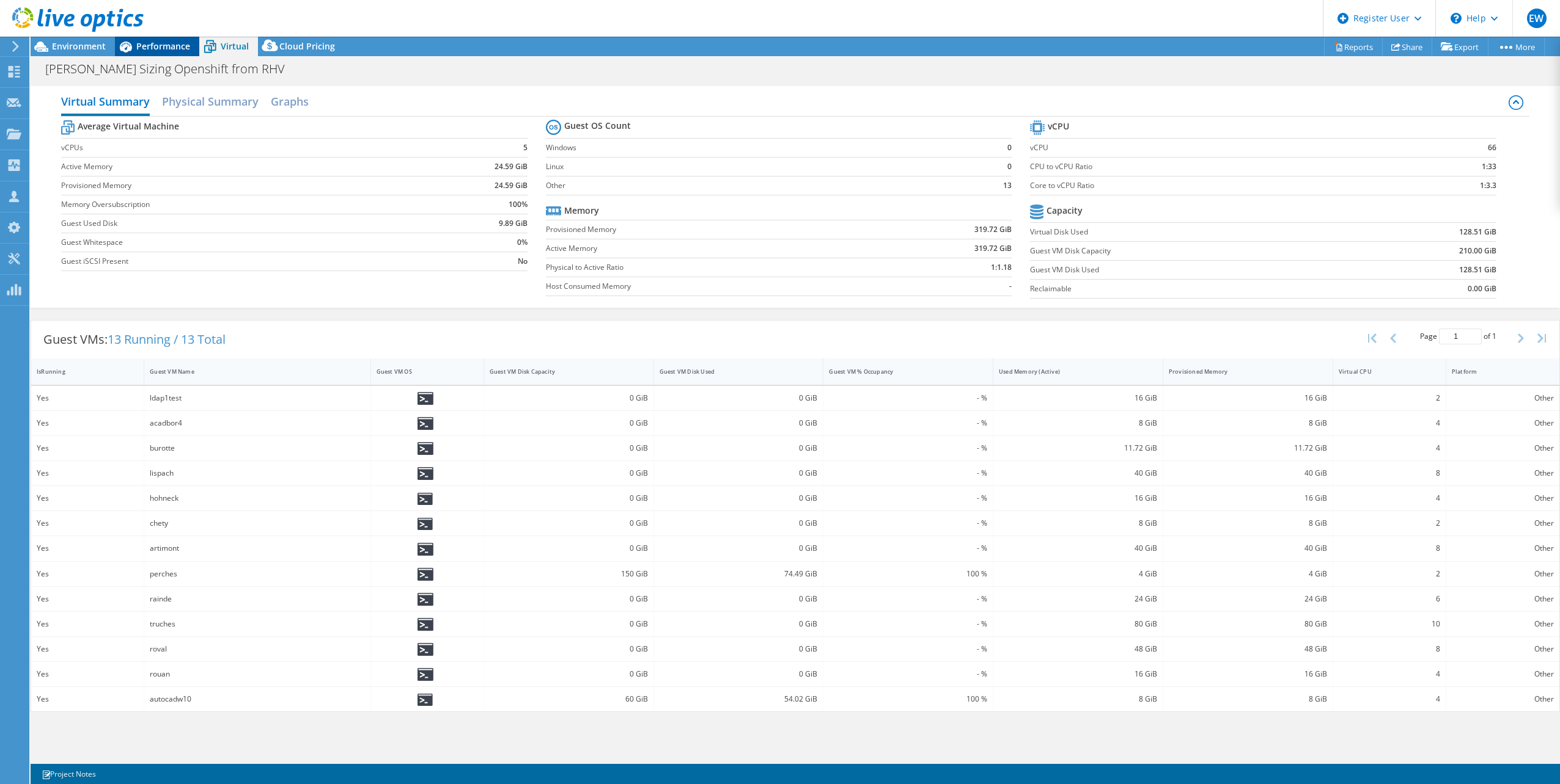
click at [153, 49] on span "Performance" at bounding box center [163, 46] width 54 height 11
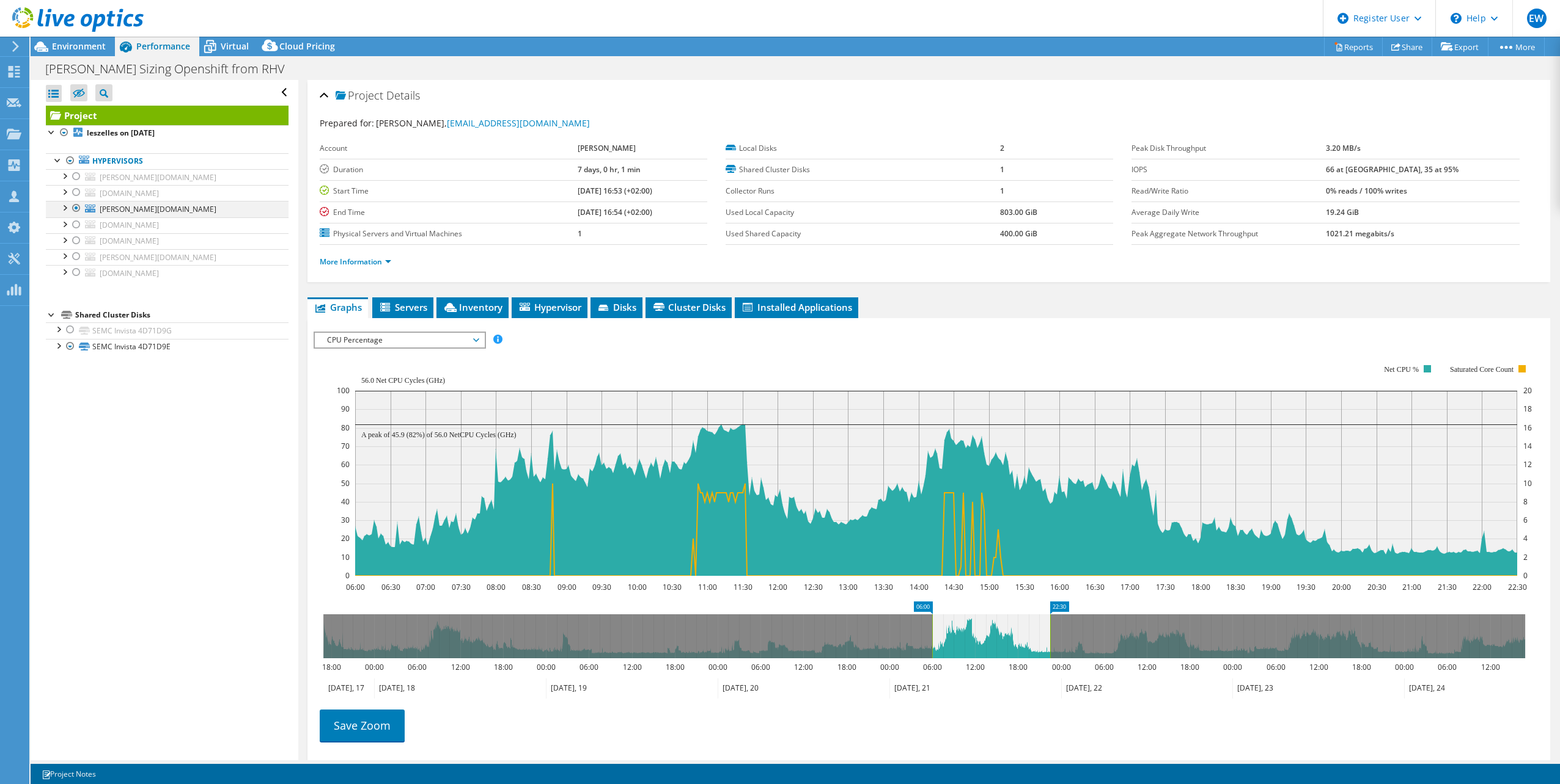
click at [66, 209] on div at bounding box center [64, 207] width 12 height 12
click at [73, 190] on div at bounding box center [76, 192] width 12 height 15
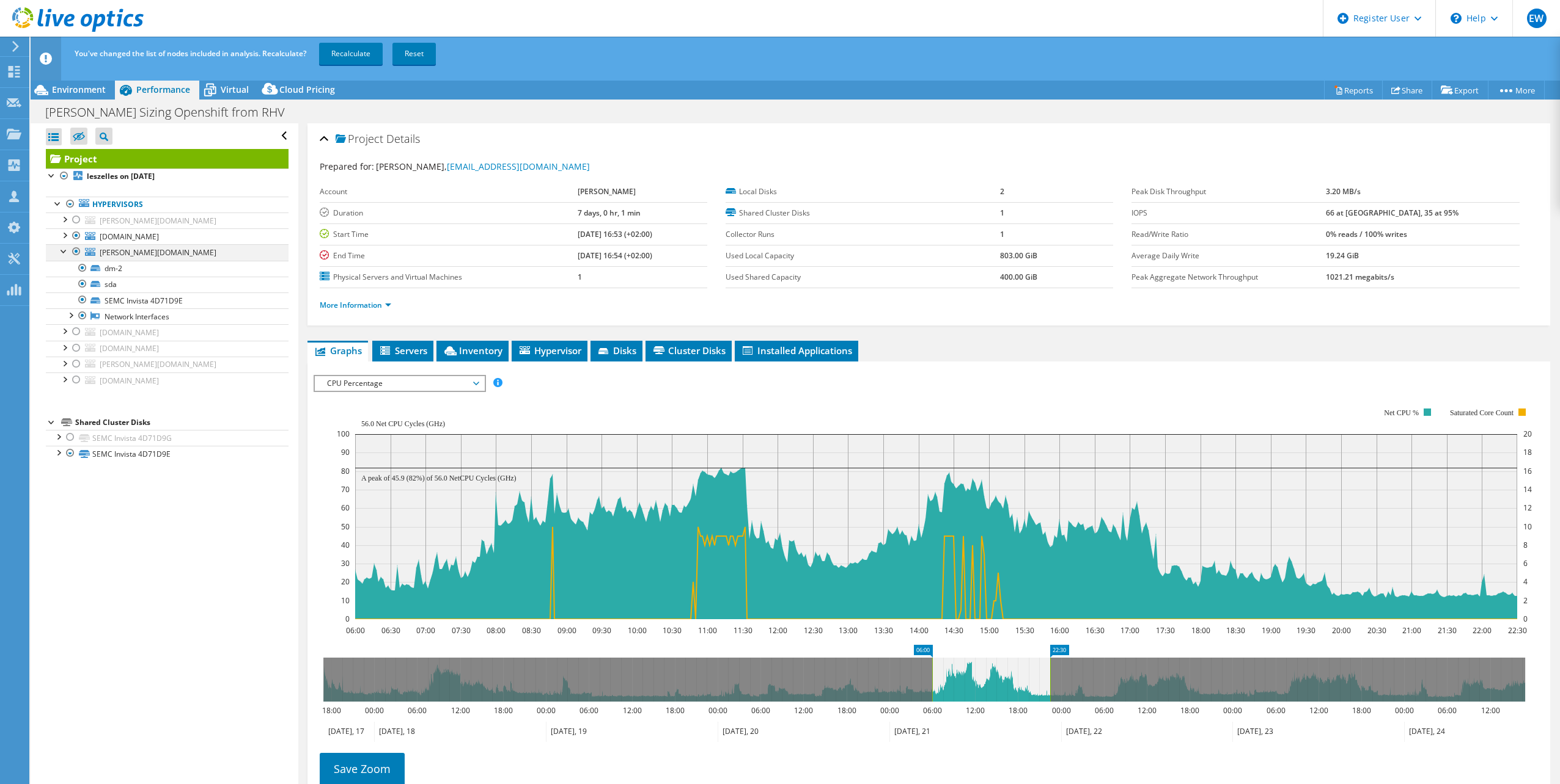
click at [72, 250] on div at bounding box center [76, 252] width 12 height 15
